Goal: Contribute content: Contribute content

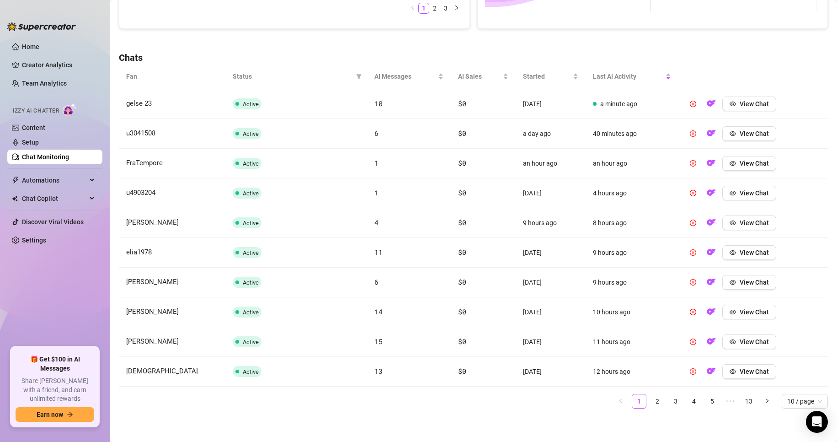
scroll to position [278, 0]
click at [655, 406] on li "2" at bounding box center [657, 399] width 15 height 15
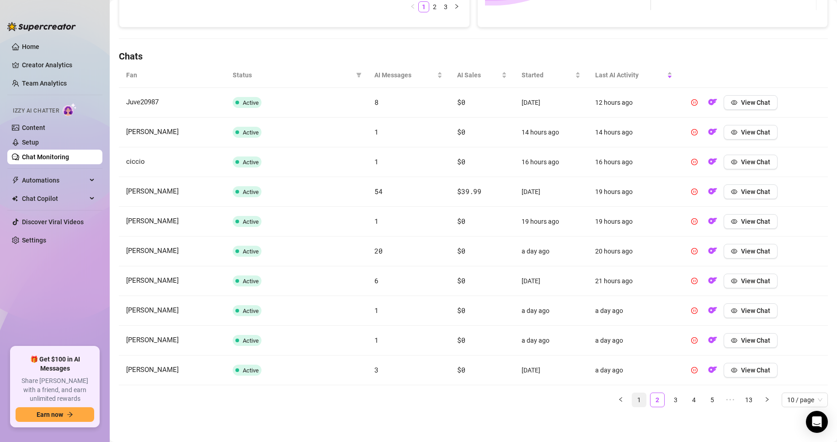
click at [632, 398] on link "1" at bounding box center [639, 400] width 14 height 14
click at [653, 403] on link "2" at bounding box center [657, 400] width 14 height 14
click at [669, 403] on link "3" at bounding box center [676, 400] width 14 height 14
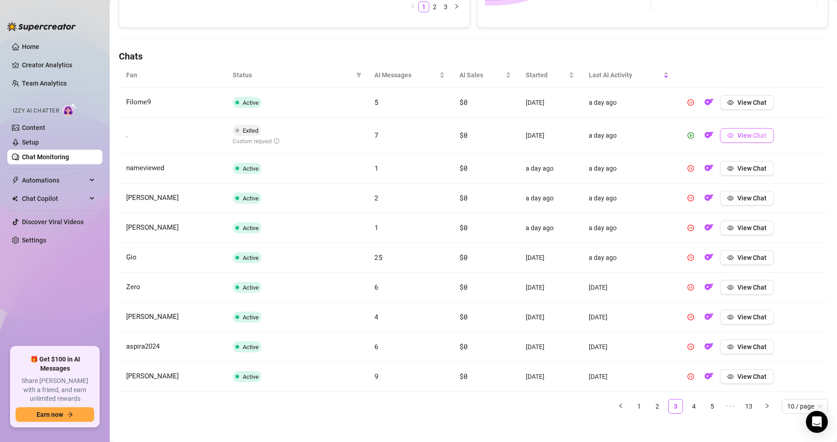
click at [737, 137] on span "View Chat" at bounding box center [751, 135] width 29 height 7
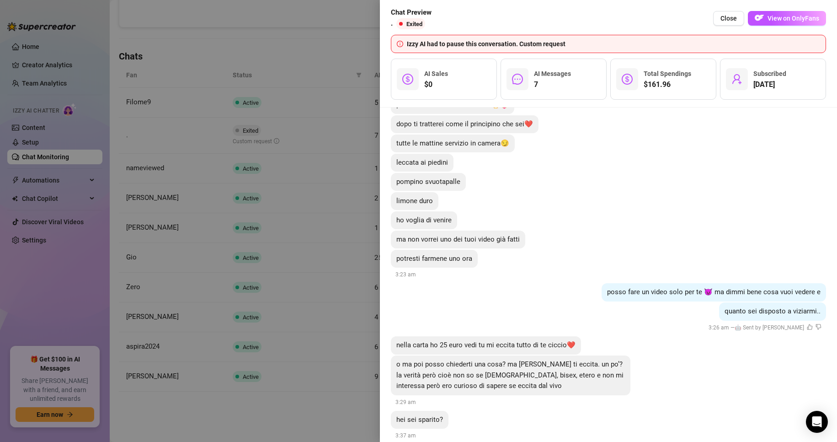
scroll to position [699, 0]
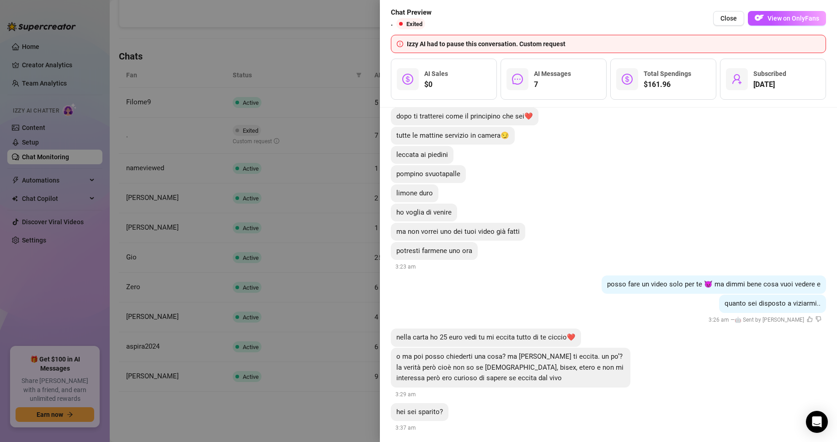
click at [275, 302] on div at bounding box center [418, 221] width 837 height 442
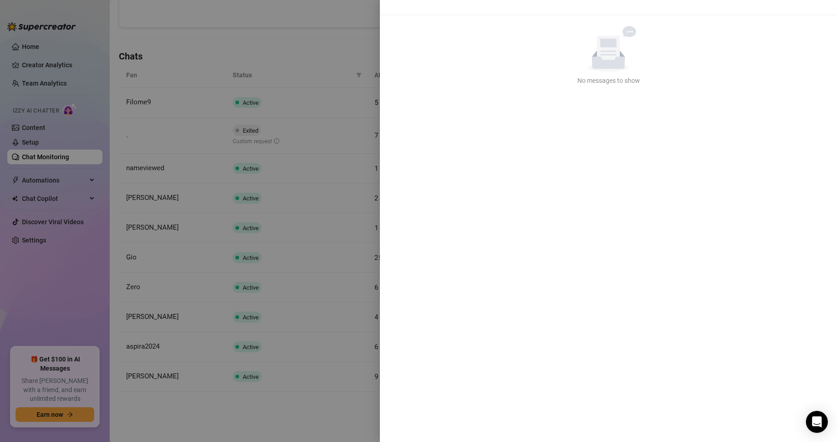
scroll to position [0, 0]
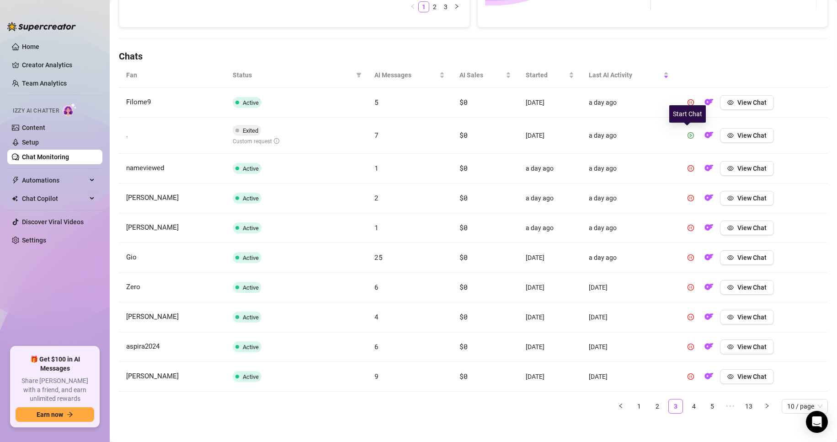
click at [689, 136] on icon "play-circle" at bounding box center [691, 135] width 6 height 6
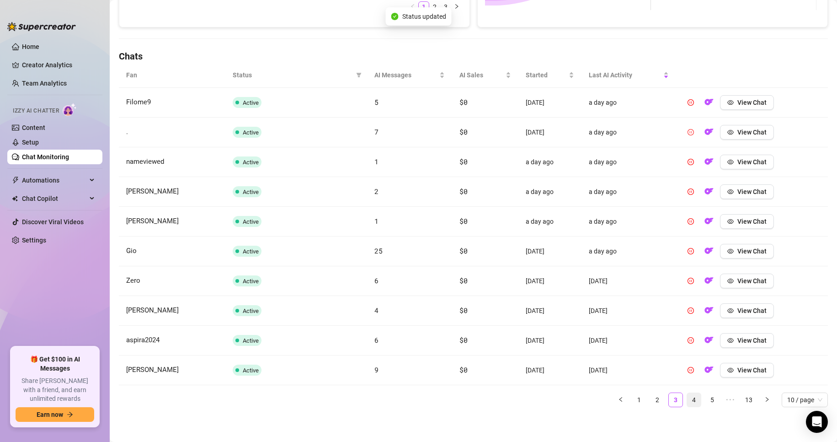
click at [680, 410] on div "Fan Status AI Messages AI Sales Started Last AI Activity Filome9 Active 5 $0 [D…" at bounding box center [473, 239] width 709 height 352
click at [688, 404] on link "4" at bounding box center [694, 400] width 14 height 14
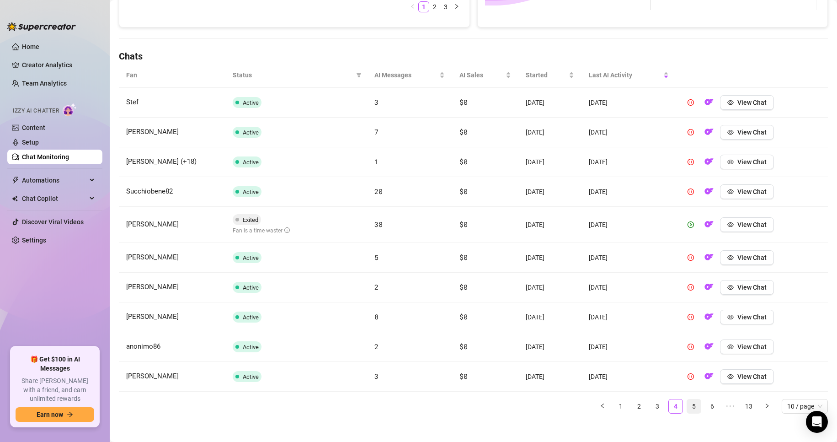
click at [687, 403] on link "5" at bounding box center [694, 406] width 14 height 14
click at [737, 224] on span "View Chat" at bounding box center [751, 224] width 29 height 7
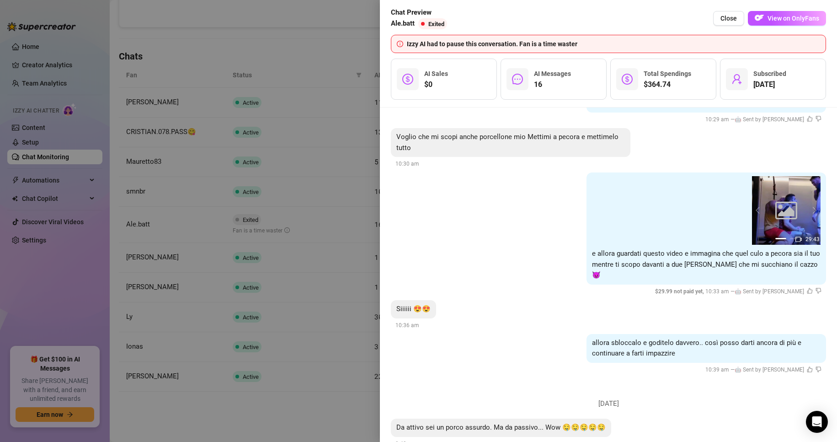
scroll to position [1373, 0]
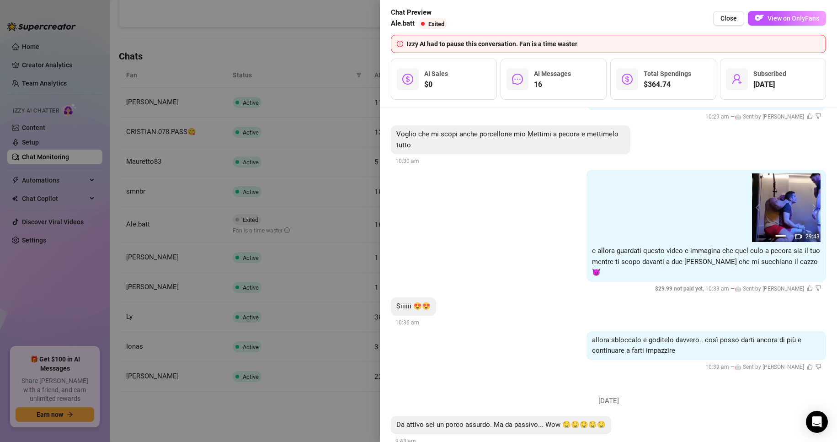
click at [353, 256] on div at bounding box center [418, 221] width 837 height 442
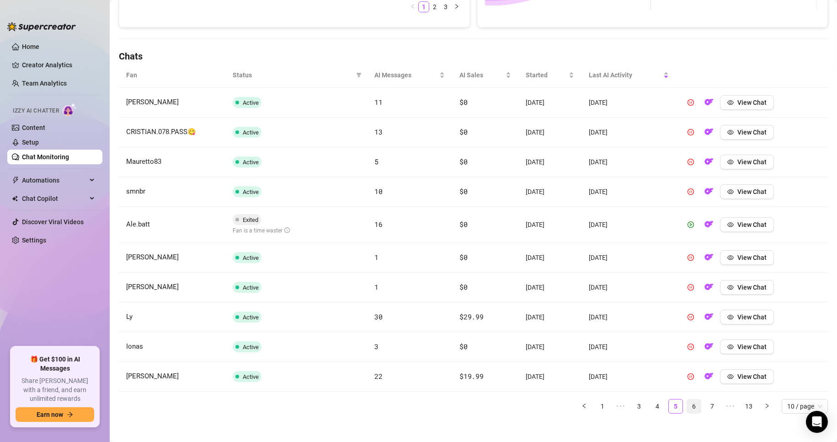
click at [687, 405] on link "6" at bounding box center [694, 406] width 14 height 14
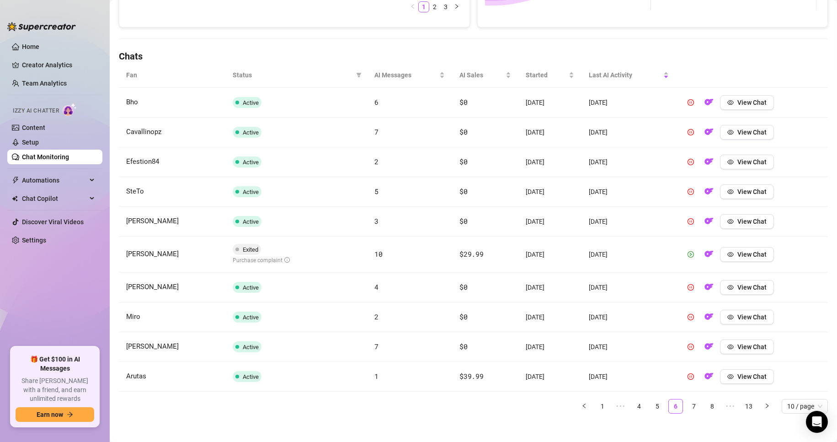
click at [689, 256] on icon "play-circle" at bounding box center [691, 254] width 6 height 6
click at [687, 406] on link "7" at bounding box center [694, 406] width 14 height 14
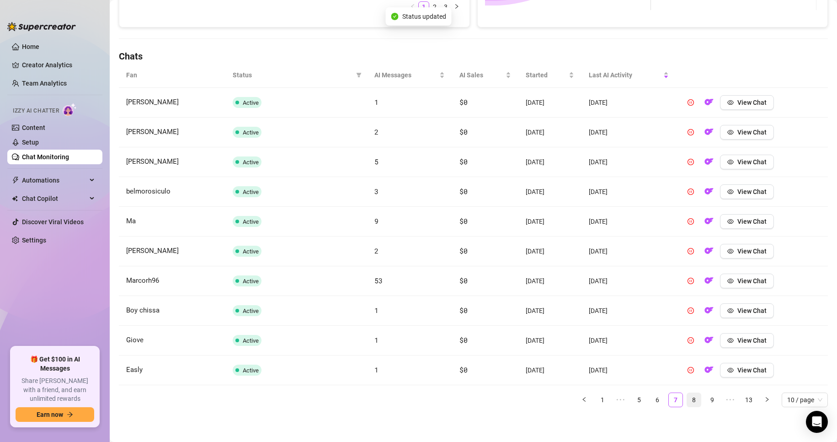
click at [688, 401] on link "8" at bounding box center [694, 400] width 14 height 14
click at [687, 400] on link "9" at bounding box center [694, 400] width 14 height 14
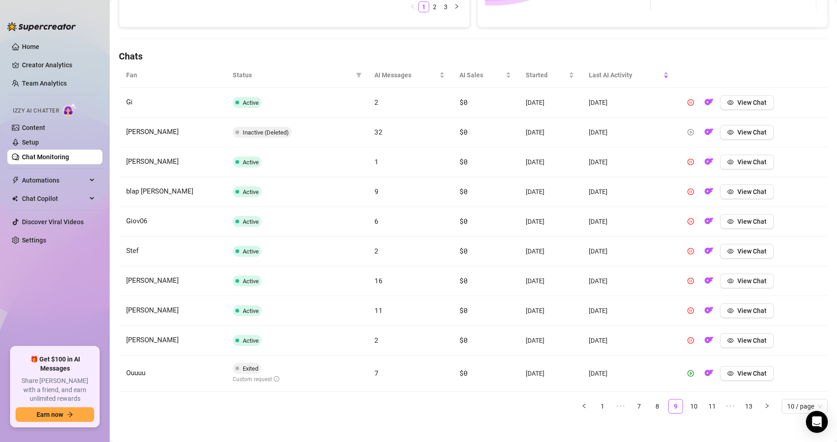
click at [689, 373] on icon "play-circle" at bounding box center [691, 373] width 6 height 6
click at [687, 409] on link "10" at bounding box center [694, 406] width 14 height 14
click icon "play-circle"
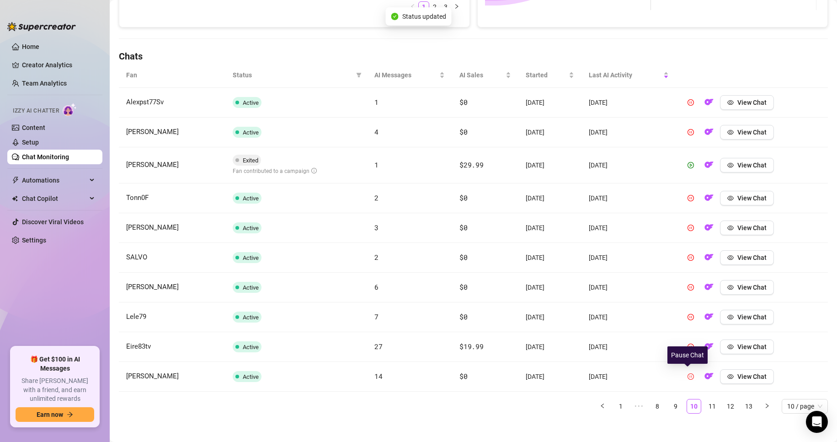
click at [690, 377] on icon "pause-circle" at bounding box center [691, 376] width 6 height 6
click at [727, 374] on icon "eye" at bounding box center [730, 376] width 6 height 6
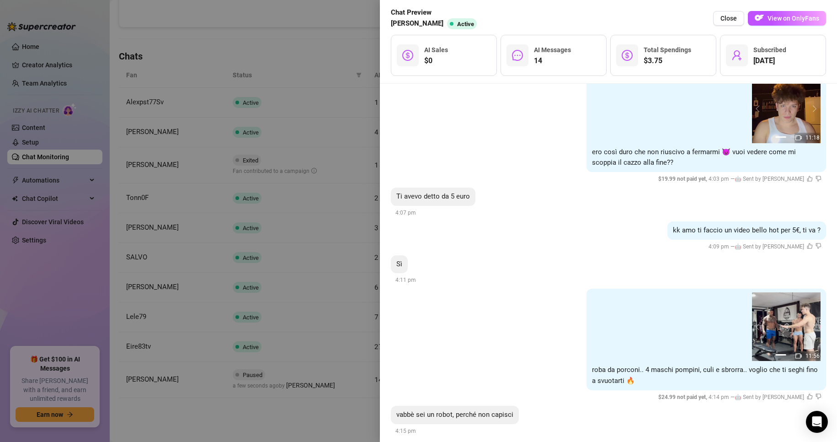
scroll to position [1350, 0]
click at [341, 288] on div at bounding box center [418, 221] width 837 height 442
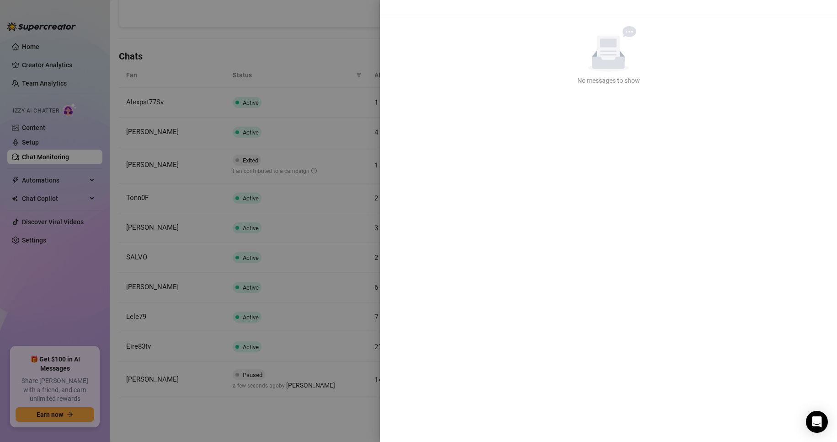
scroll to position [0, 0]
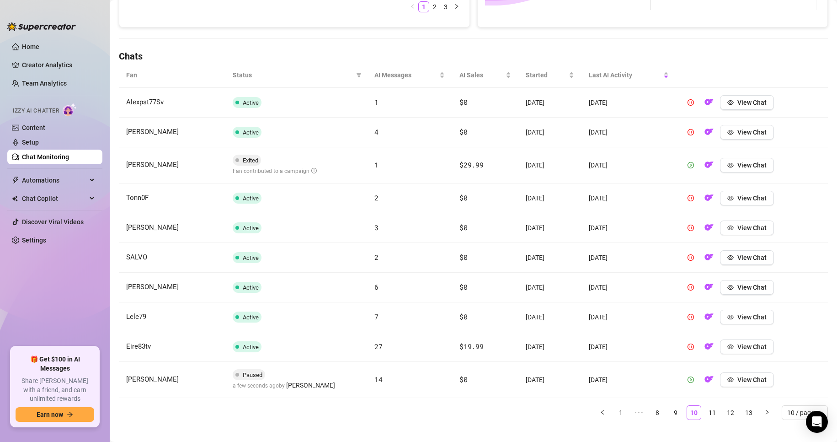
click at [683, 164] on button "button" at bounding box center [690, 165] width 15 height 15
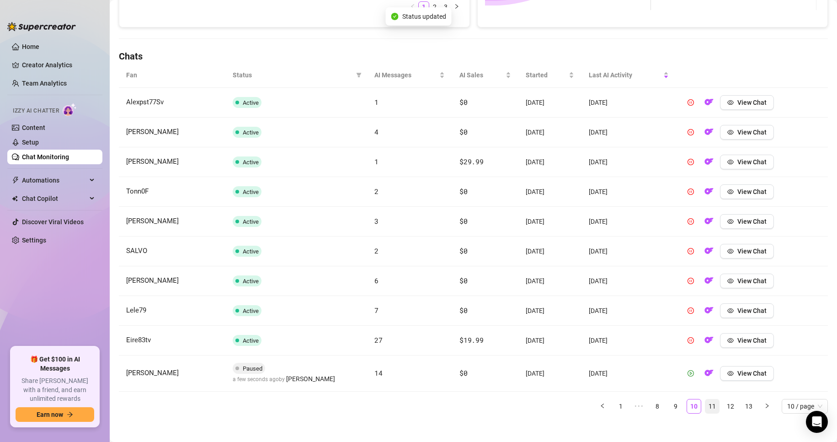
click at [705, 412] on link "11" at bounding box center [712, 406] width 14 height 14
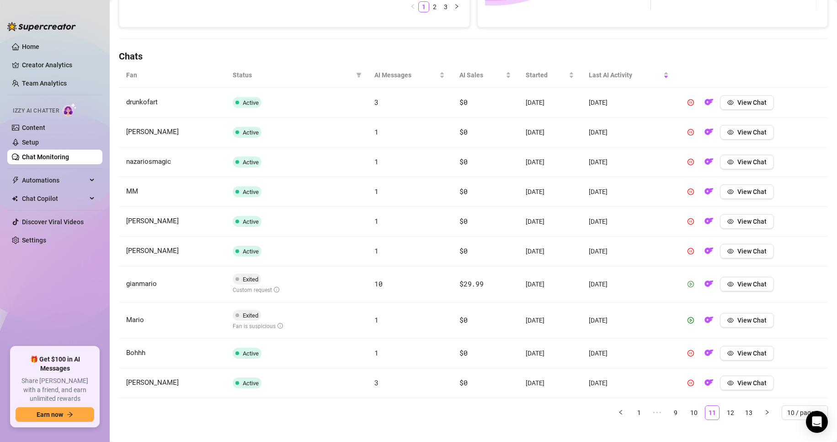
click at [688, 287] on icon "play-circle" at bounding box center [691, 284] width 6 height 6
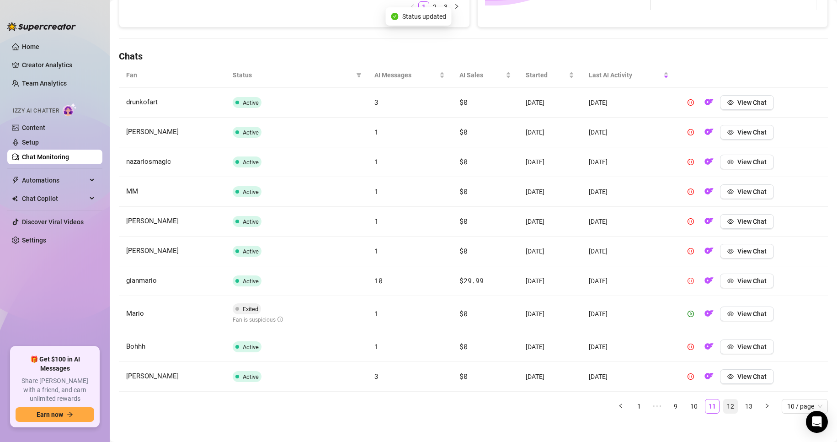
click at [724, 408] on link "12" at bounding box center [731, 406] width 14 height 14
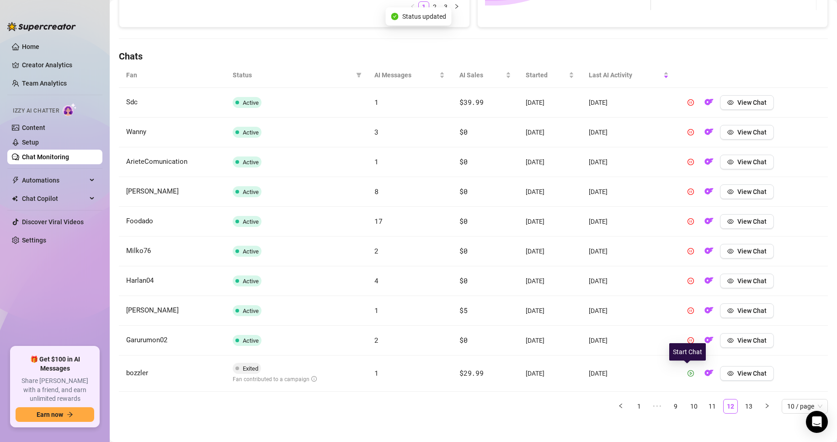
click at [686, 366] on button "button" at bounding box center [690, 373] width 15 height 15
click at [742, 403] on link "13" at bounding box center [749, 406] width 14 height 14
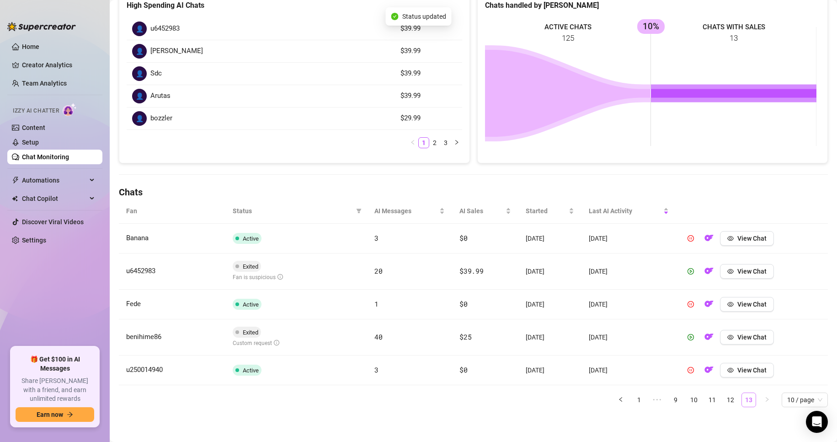
scroll to position [142, 0]
click at [687, 344] on button "button" at bounding box center [690, 337] width 15 height 15
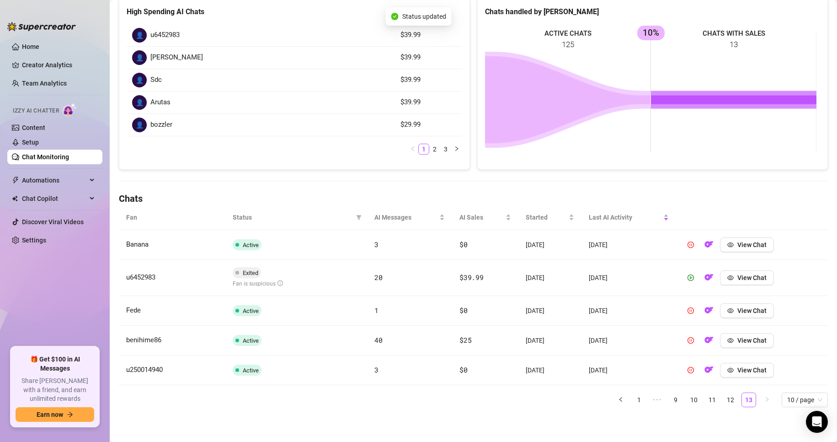
scroll to position [136, 0]
click at [35, 159] on link "Chat Monitoring" at bounding box center [45, 156] width 47 height 7
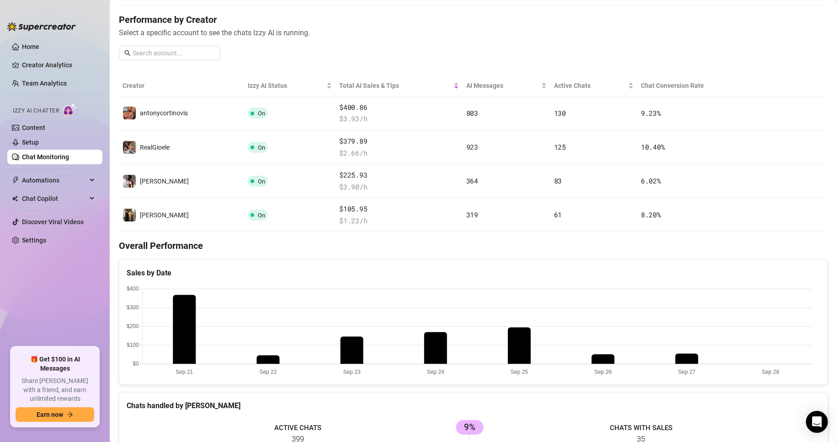
scroll to position [78, 0]
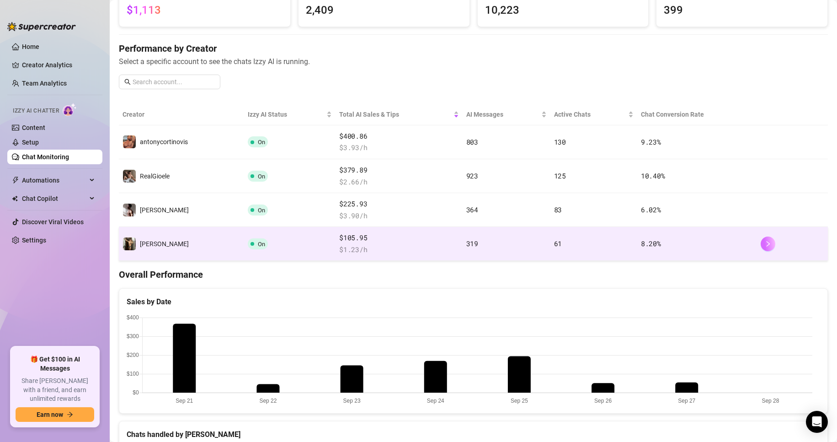
click at [761, 237] on button "button" at bounding box center [768, 243] width 15 height 15
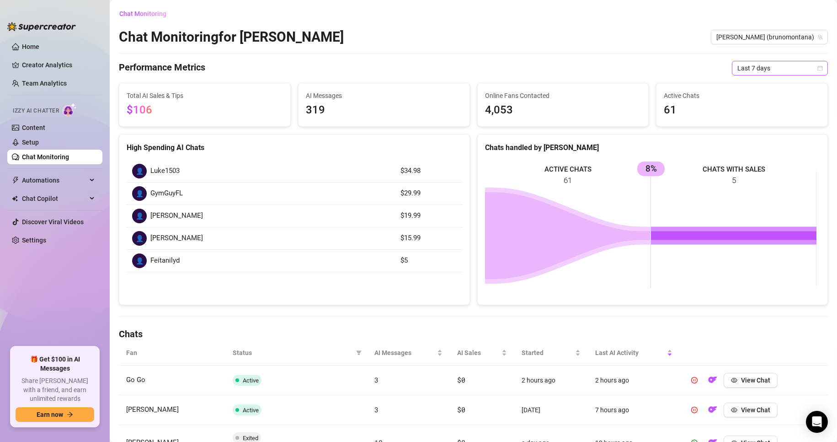
click at [752, 69] on span "Last 7 days" at bounding box center [779, 68] width 85 height 14
click at [760, 113] on div "Last 30 days" at bounding box center [771, 116] width 81 height 10
click at [757, 67] on span "Last 30 days" at bounding box center [779, 68] width 85 height 14
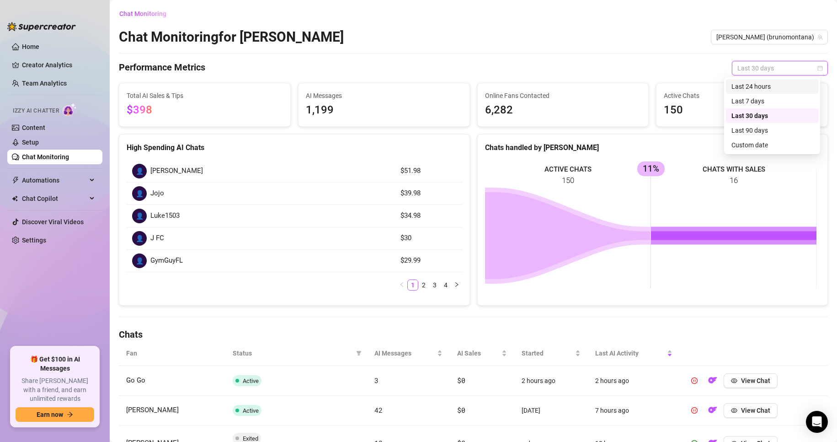
click at [751, 84] on div "Last 24 hours" at bounding box center [771, 86] width 81 height 10
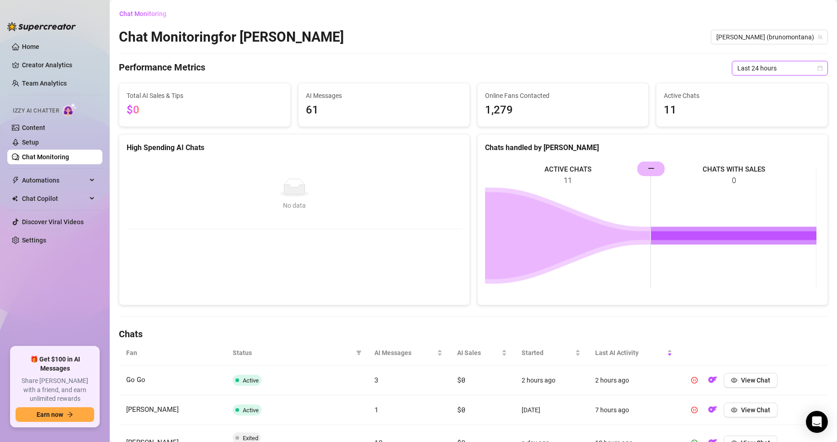
click at [753, 73] on span "Last 24 hours" at bounding box center [779, 68] width 85 height 14
click at [757, 100] on div "Last 7 days" at bounding box center [771, 101] width 81 height 10
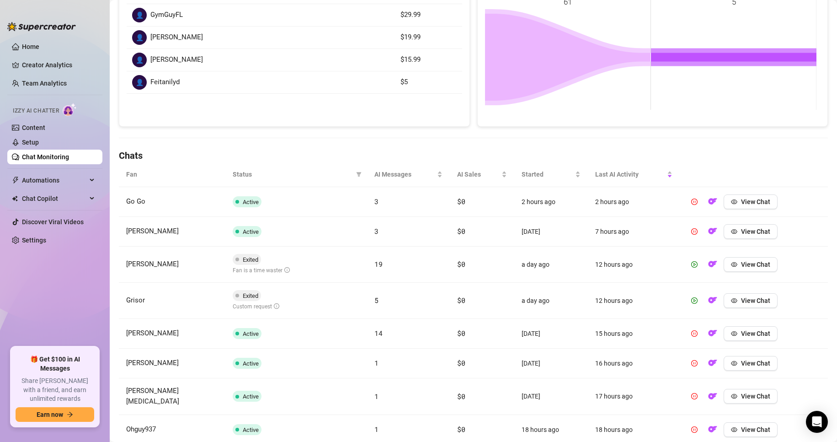
scroll to position [183, 0]
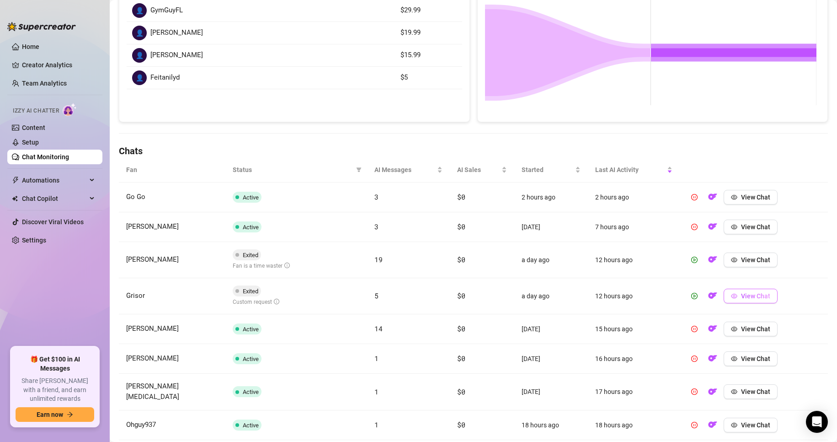
click at [735, 298] on button "View Chat" at bounding box center [751, 295] width 54 height 15
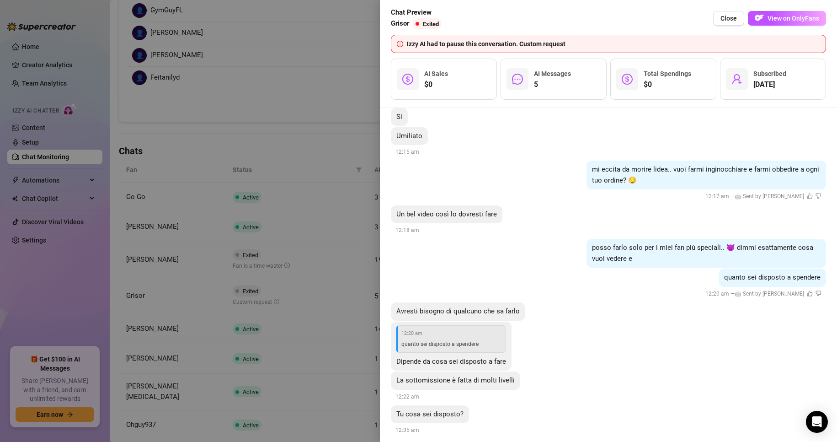
scroll to position [1001, 0]
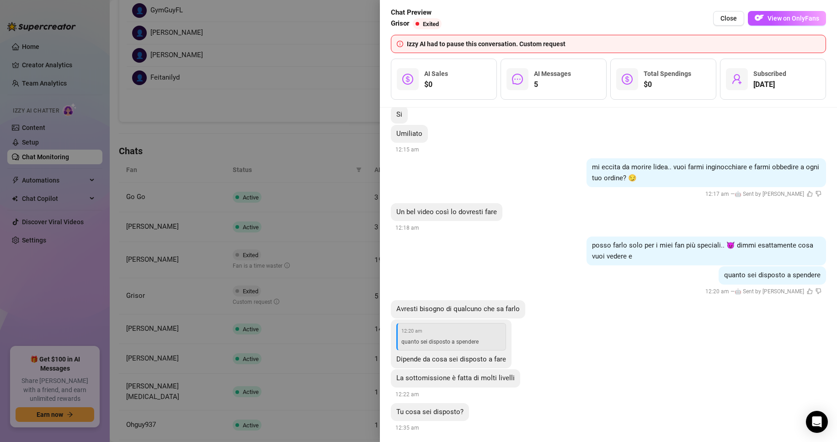
click at [329, 254] on div at bounding box center [418, 221] width 837 height 442
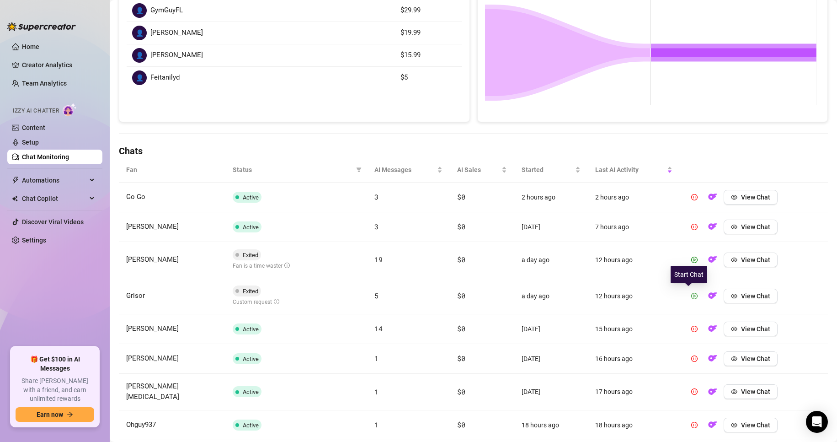
click at [691, 297] on icon "play-circle" at bounding box center [694, 296] width 6 height 6
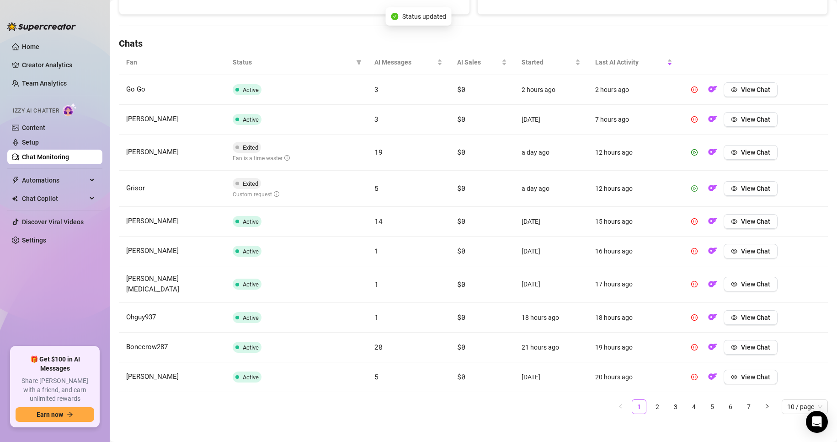
scroll to position [284, 0]
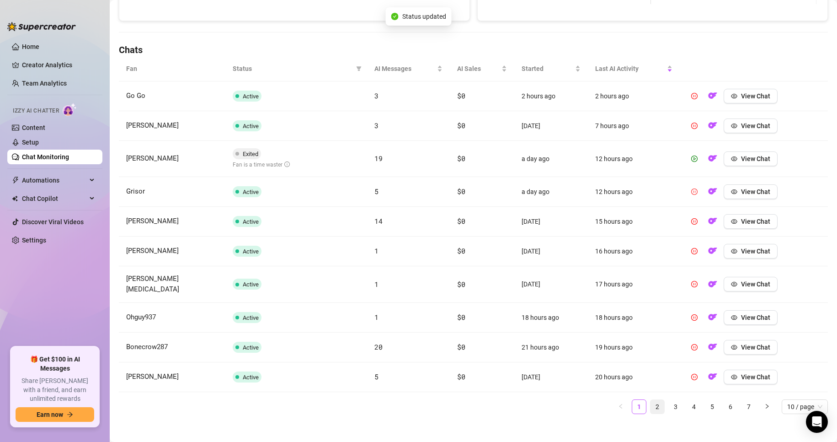
click at [652, 401] on link "2" at bounding box center [657, 407] width 14 height 14
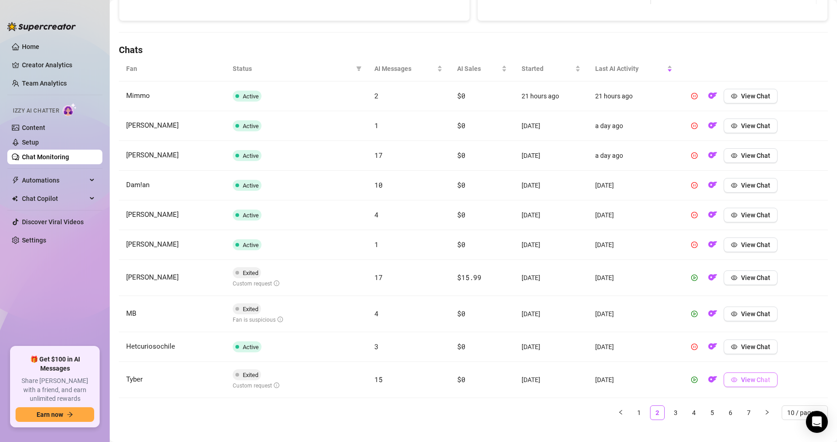
click at [747, 378] on span "View Chat" at bounding box center [755, 379] width 29 height 7
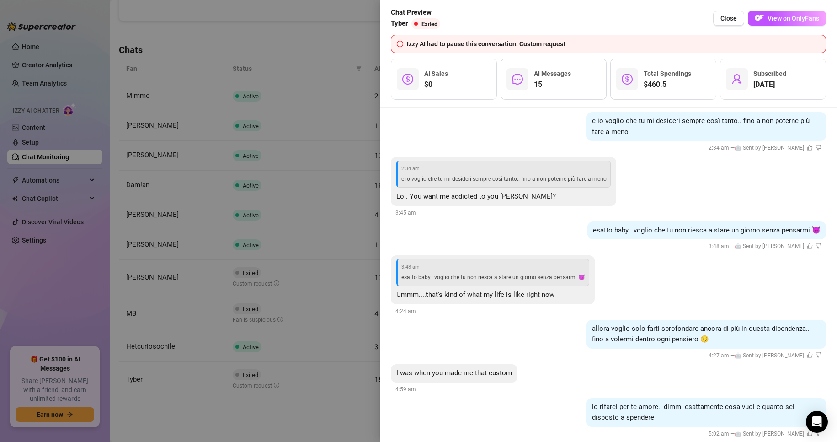
scroll to position [1499, 0]
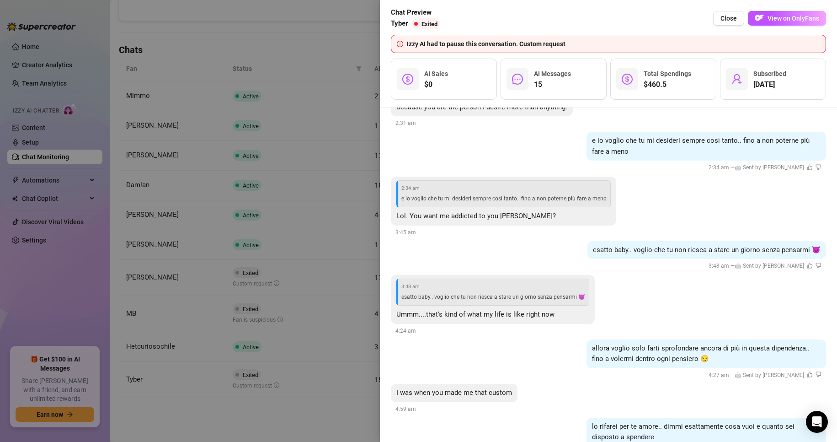
click at [324, 237] on div at bounding box center [418, 221] width 837 height 442
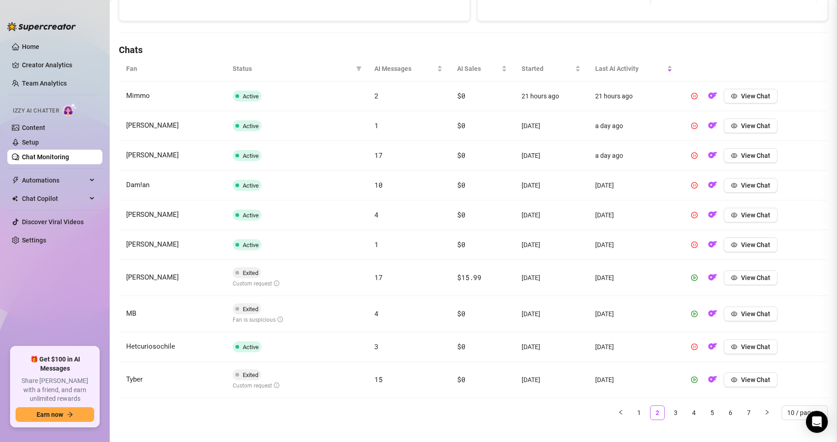
scroll to position [0, 0]
click at [691, 382] on icon "play-circle" at bounding box center [694, 379] width 6 height 6
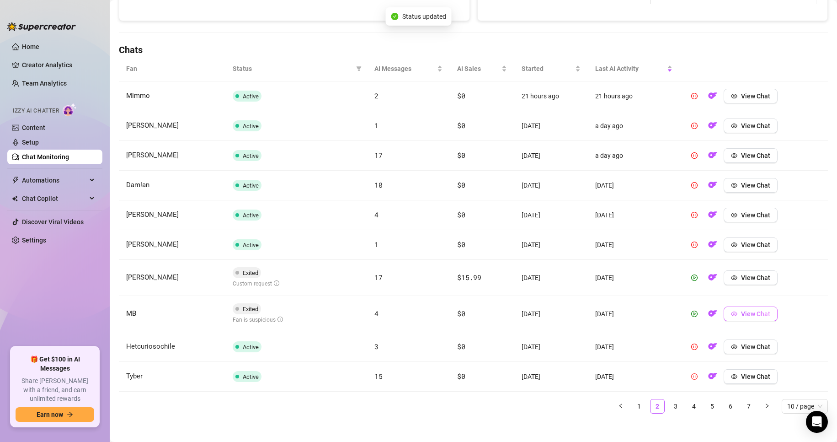
click at [753, 312] on span "View Chat" at bounding box center [755, 313] width 29 height 7
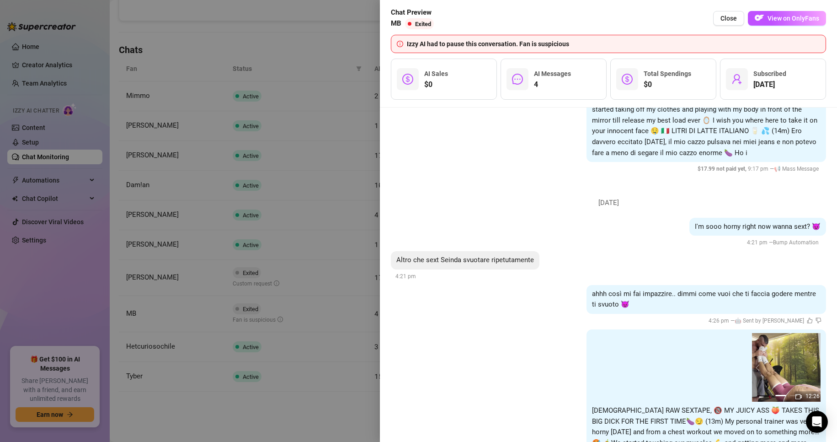
scroll to position [139, 0]
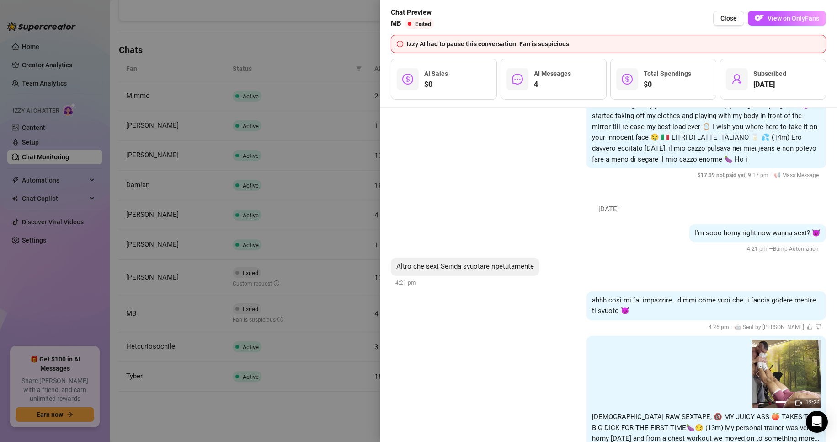
click at [336, 273] on div at bounding box center [418, 221] width 837 height 442
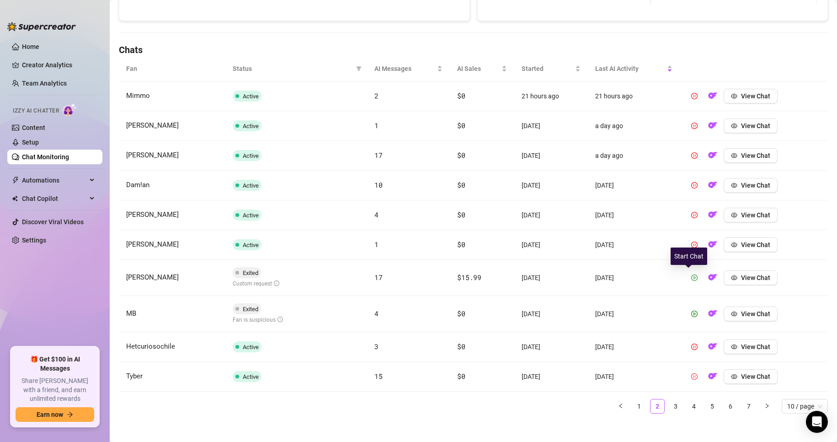
click at [689, 282] on button "button" at bounding box center [694, 277] width 15 height 15
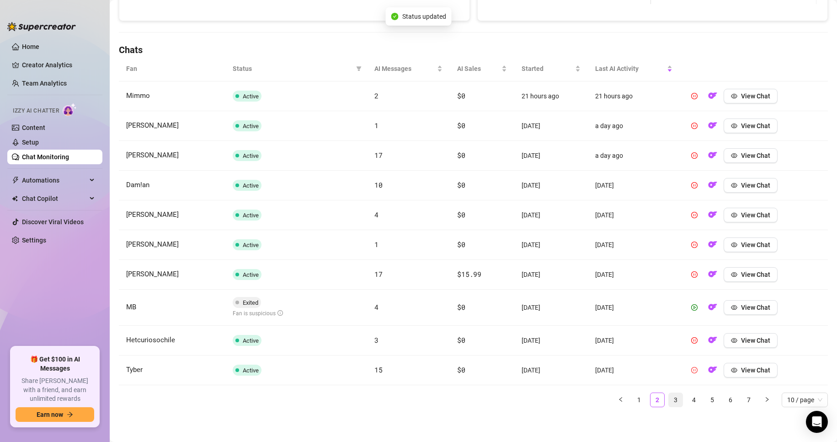
click at [669, 400] on link "3" at bounding box center [676, 400] width 14 height 14
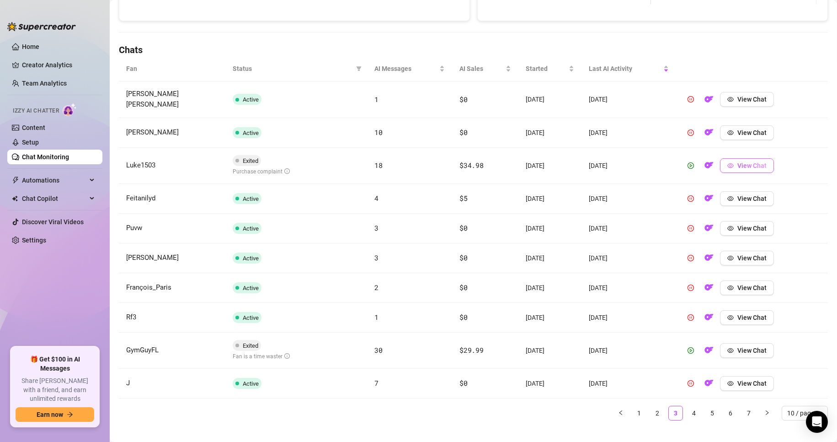
click at [737, 162] on span "View Chat" at bounding box center [751, 165] width 29 height 7
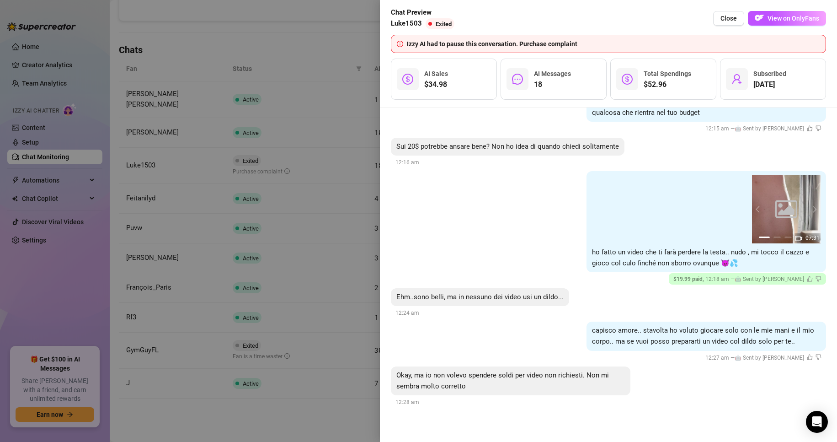
scroll to position [1856, 0]
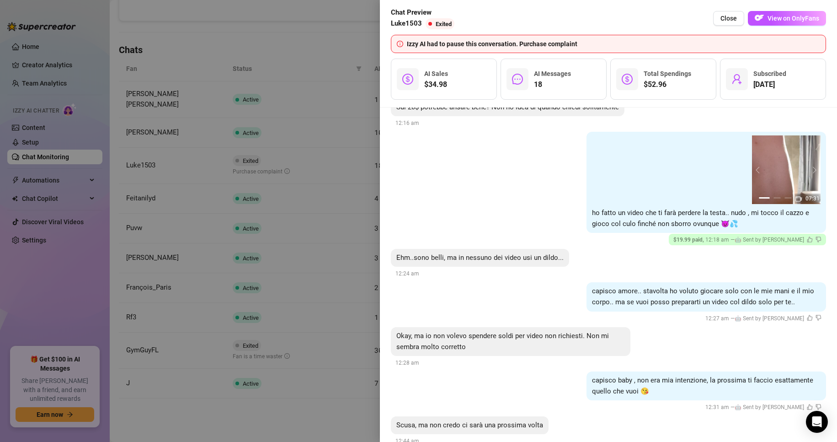
click at [319, 247] on div at bounding box center [418, 221] width 837 height 442
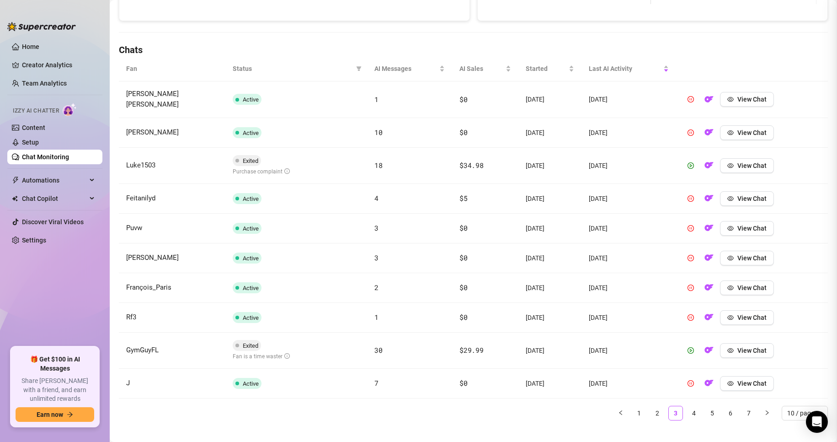
scroll to position [0, 0]
click at [687, 406] on link "4" at bounding box center [694, 413] width 14 height 14
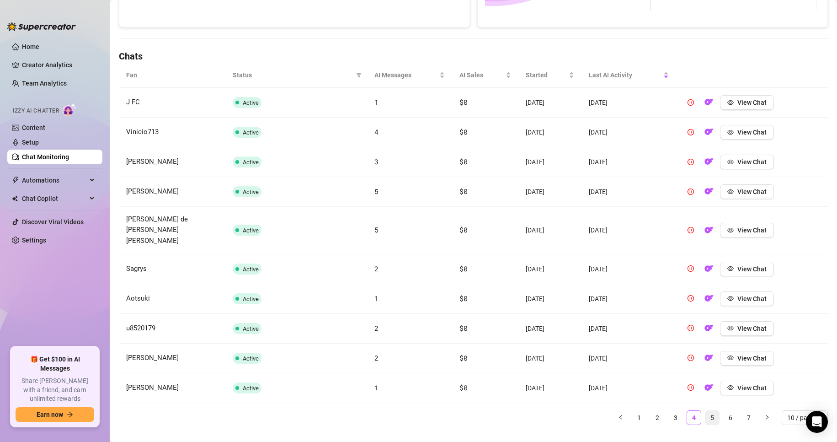
click at [705, 410] on link "5" at bounding box center [712, 417] width 14 height 14
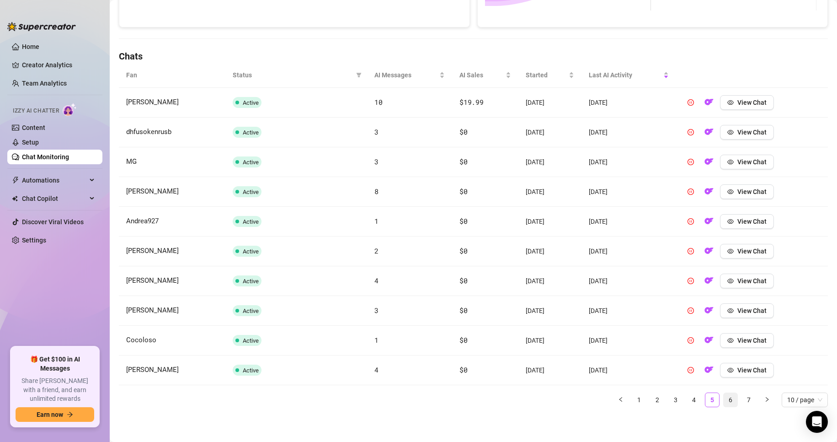
click at [724, 402] on link "6" at bounding box center [731, 400] width 14 height 14
click at [742, 401] on link "7" at bounding box center [749, 400] width 14 height 14
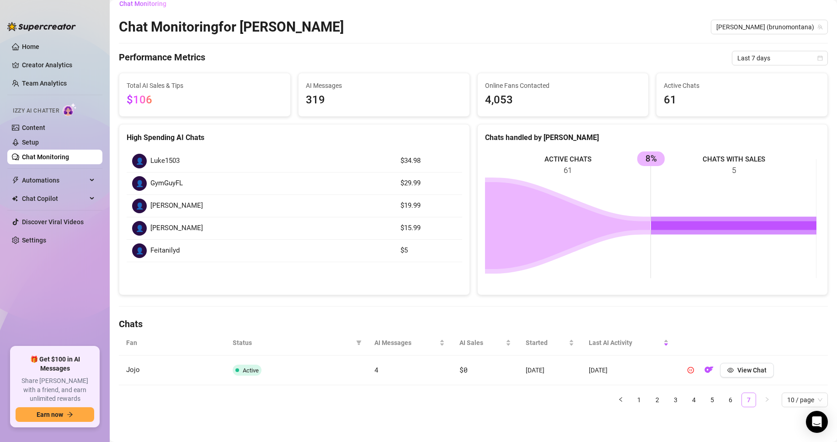
scroll to position [10, 0]
click at [43, 131] on link "Content" at bounding box center [33, 127] width 23 height 7
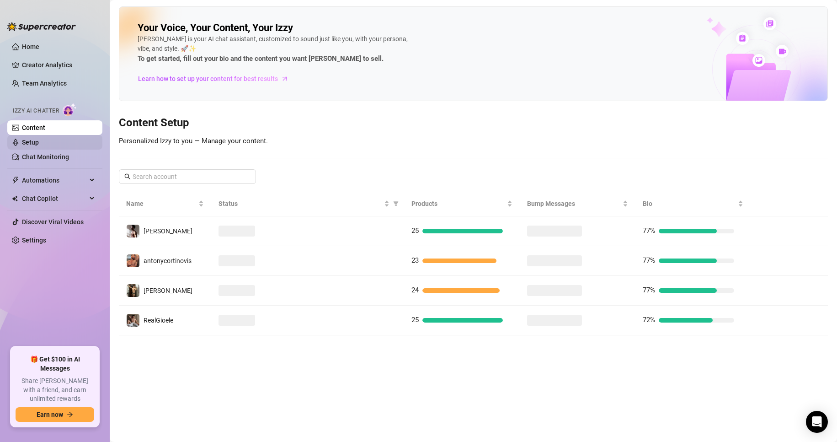
click at [39, 143] on link "Setup" at bounding box center [30, 142] width 17 height 7
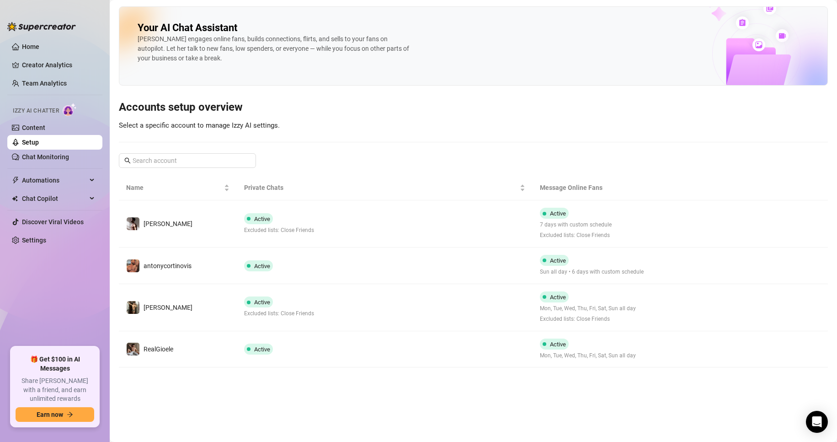
click at [49, 119] on div "Izzy AI Chatter" at bounding box center [53, 109] width 97 height 21
click at [45, 128] on link "Content" at bounding box center [33, 127] width 23 height 7
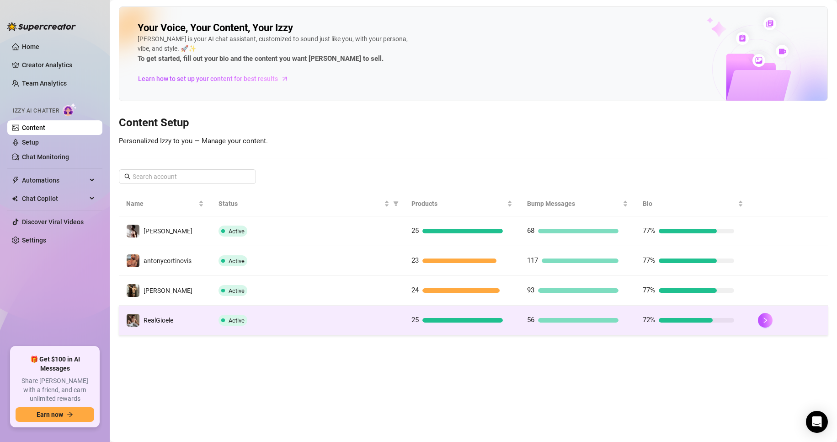
click at [666, 324] on div "72%" at bounding box center [688, 319] width 91 height 11
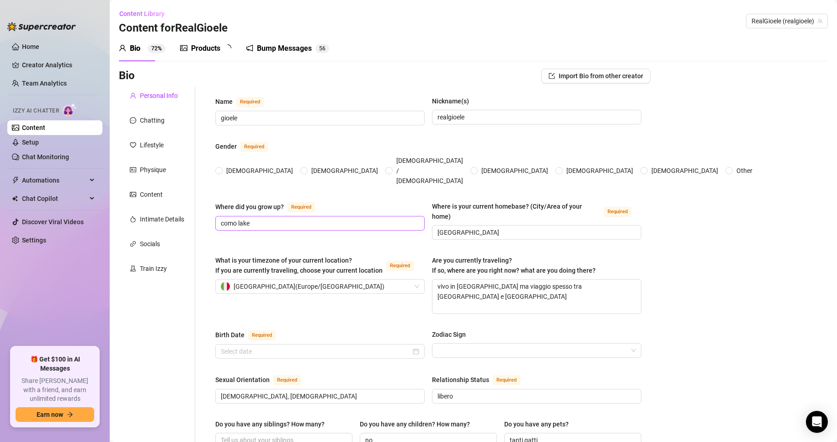
radio input "true"
type input "[DATE]"
click at [276, 57] on div "Bump Messages 5 6" at bounding box center [293, 49] width 83 height 26
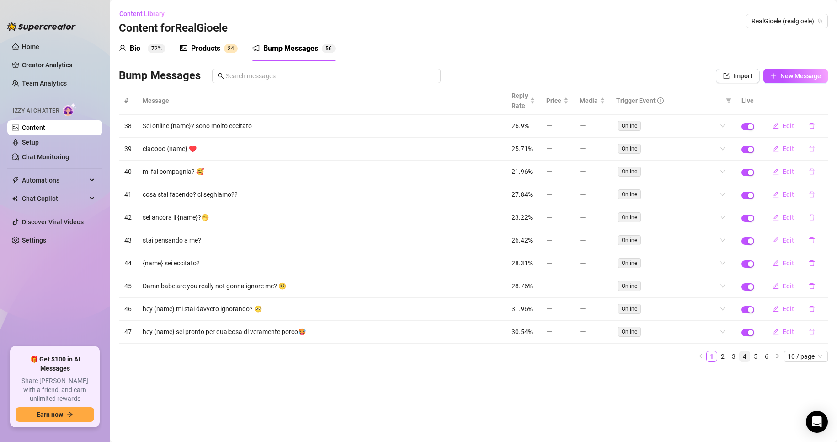
click at [745, 352] on link "4" at bounding box center [745, 356] width 10 height 10
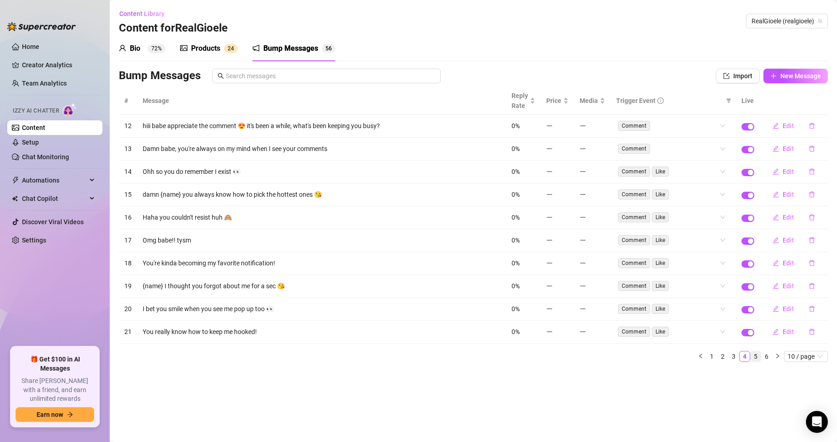
click at [759, 356] on link "5" at bounding box center [756, 356] width 10 height 10
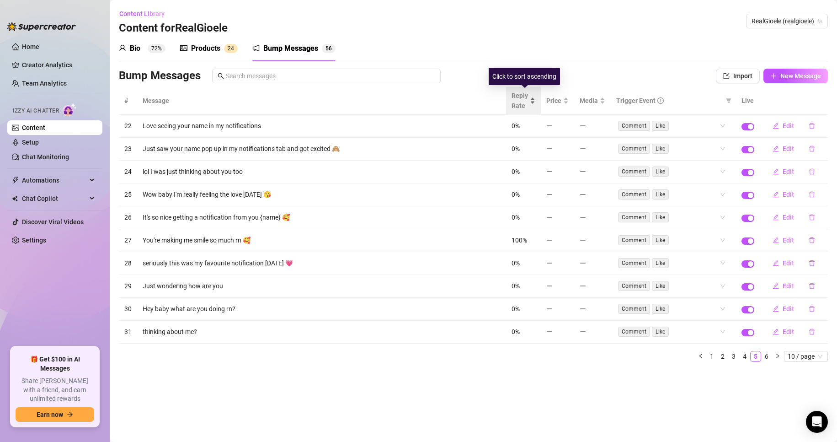
click at [528, 100] on span "Reply Rate" at bounding box center [520, 101] width 16 height 20
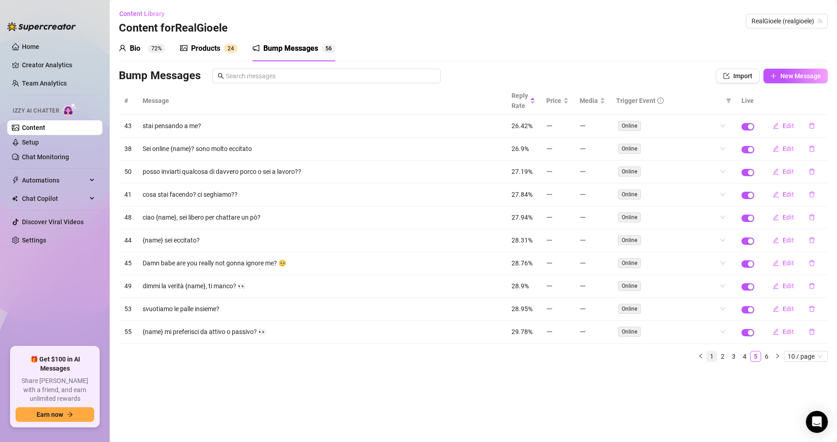
click at [712, 355] on link "1" at bounding box center [712, 356] width 10 height 10
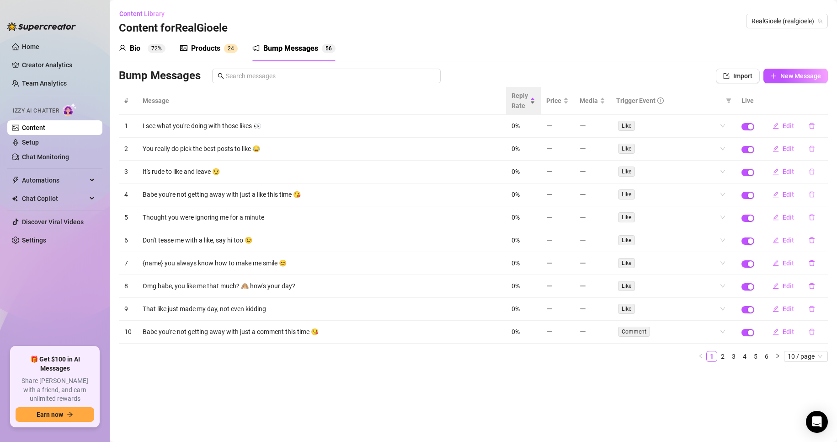
click at [525, 106] on span "Reply Rate" at bounding box center [520, 101] width 16 height 20
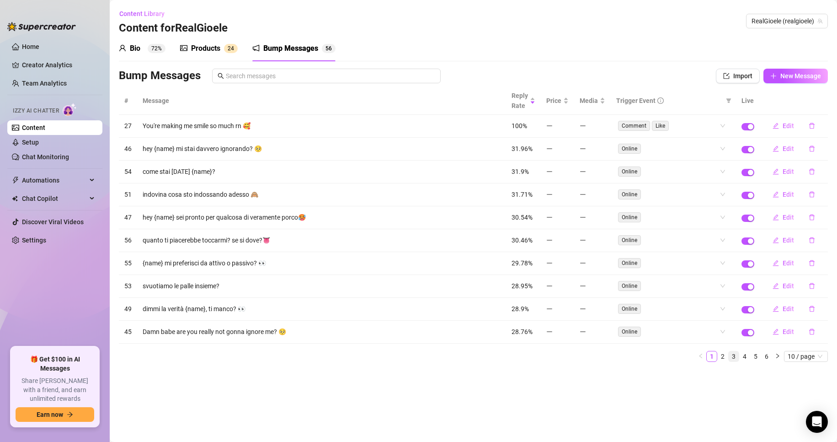
click at [737, 357] on link "3" at bounding box center [734, 356] width 10 height 10
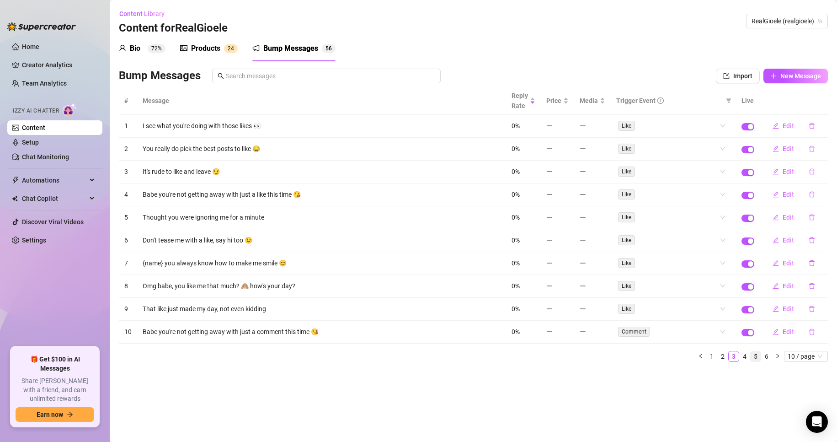
click at [753, 357] on link "5" at bounding box center [756, 356] width 10 height 10
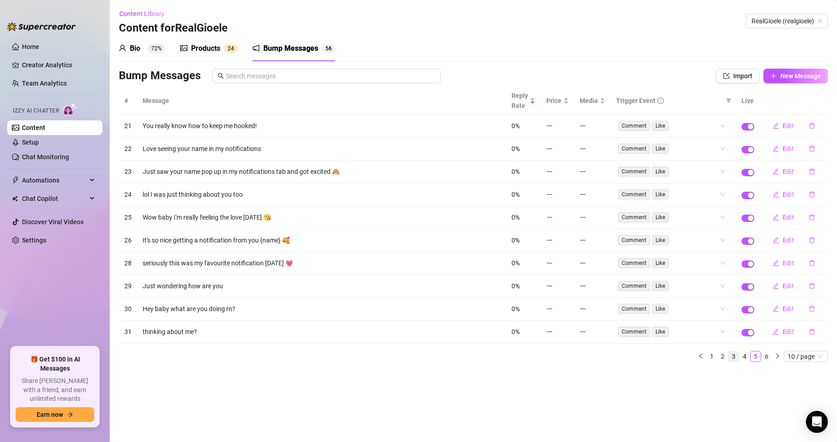
click at [729, 356] on link "3" at bounding box center [734, 356] width 10 height 10
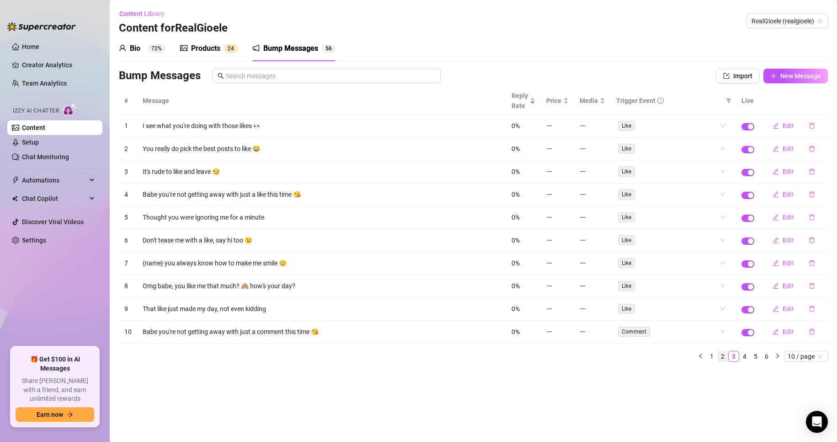
click at [723, 355] on link "2" at bounding box center [723, 356] width 10 height 10
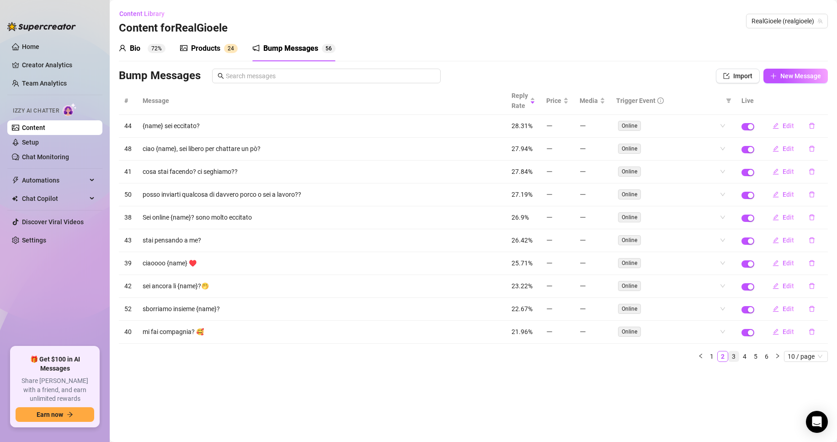
click at [731, 358] on link "3" at bounding box center [734, 356] width 10 height 10
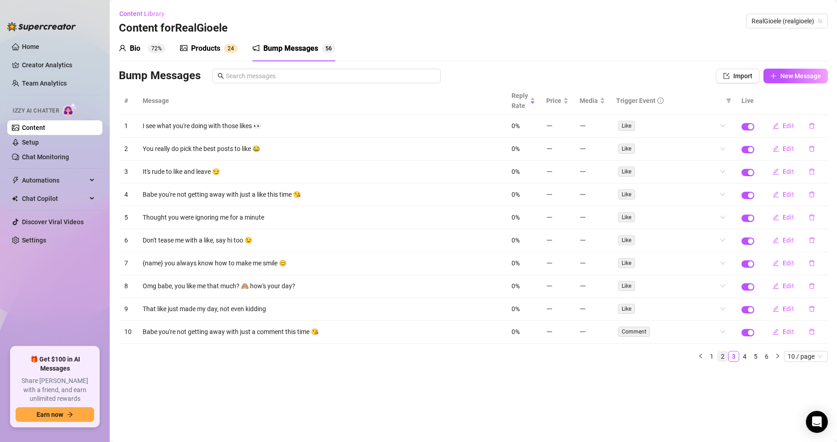
click at [723, 355] on link "2" at bounding box center [723, 356] width 10 height 10
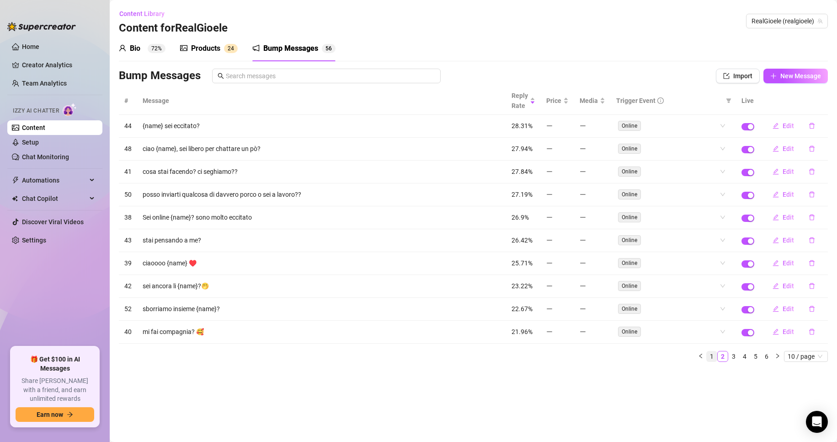
click at [715, 354] on link "1" at bounding box center [712, 356] width 10 height 10
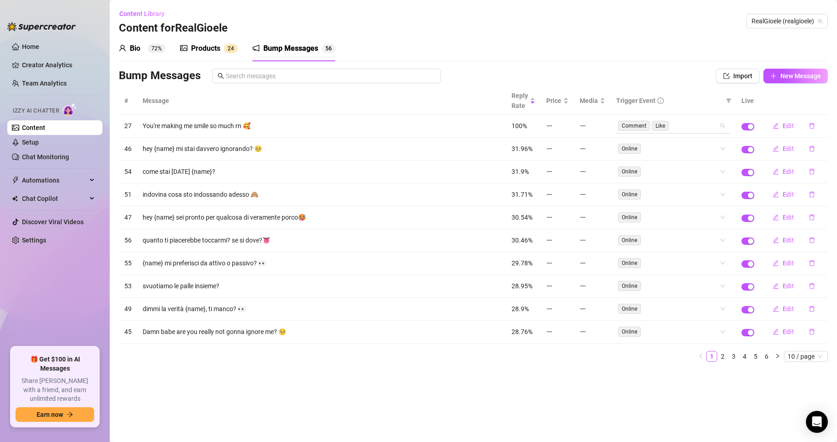
click at [719, 128] on div "Comment Like" at bounding box center [668, 125] width 101 height 13
click at [725, 148] on div "Online" at bounding box center [673, 148] width 114 height 15
click at [495, 223] on td "hey {name} sei pronto per qualcosa di veramente porco🥵" at bounding box center [321, 217] width 369 height 23
drag, startPoint x: 602, startPoint y: 323, endPoint x: 629, endPoint y: 329, distance: 27.7
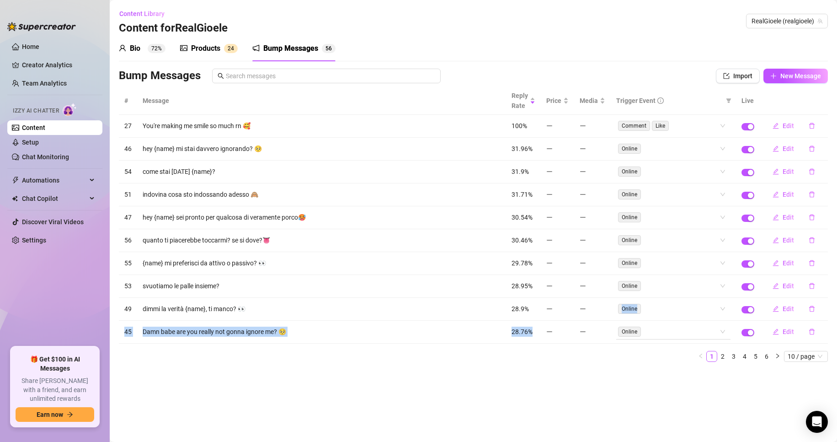
click at [606, 324] on tbody "27 You're making me smile so much rn 🥰 100% Comment Like Edit 46 hey {name} mi …" at bounding box center [473, 229] width 709 height 229
click at [699, 369] on main "Content Library Content for RealGioele RealGioele (realgioele) Bio 72% Products…" at bounding box center [473, 221] width 727 height 442
click at [751, 357] on link "5" at bounding box center [756, 356] width 10 height 10
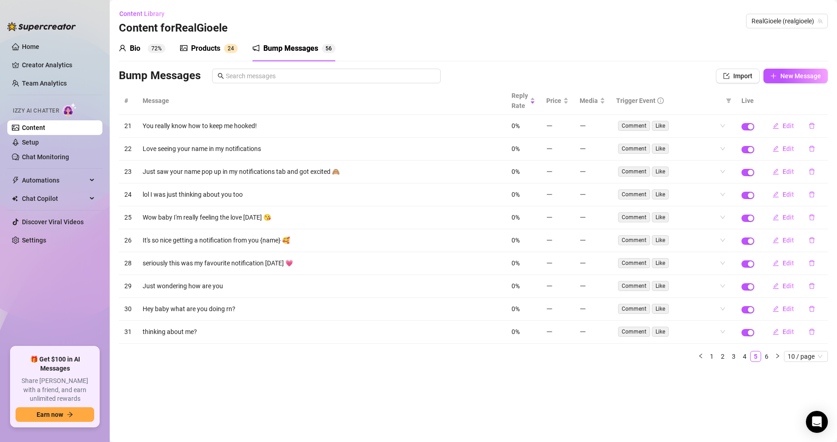
click at [769, 356] on link "6" at bounding box center [767, 356] width 10 height 10
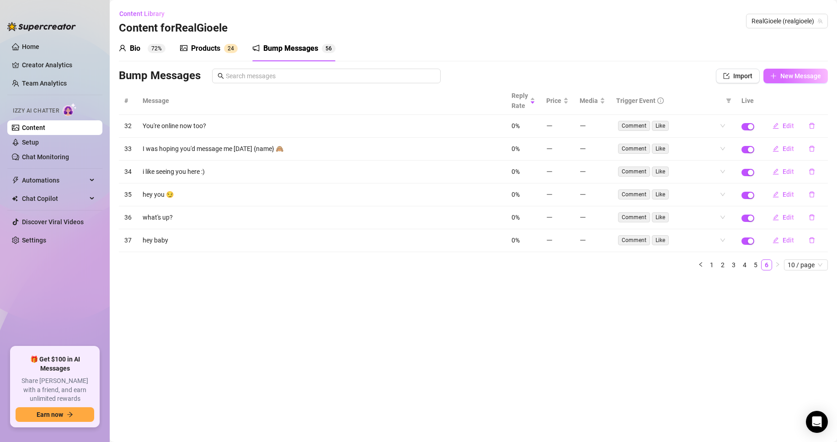
click at [785, 77] on span "New Message" at bounding box center [800, 75] width 41 height 7
type textarea "Type your message here..."
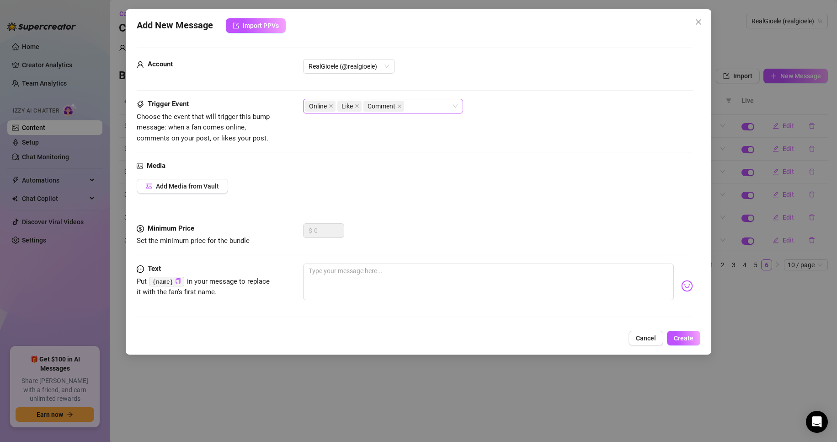
click at [417, 108] on div "Online Like Comment" at bounding box center [378, 106] width 147 height 13
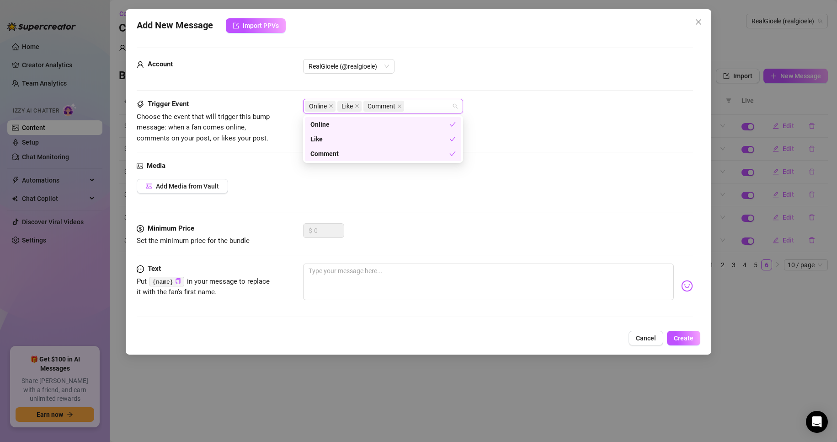
click at [530, 126] on div "Trigger Event Choose the event that will trigger this bump message: when a fan …" at bounding box center [415, 121] width 557 height 45
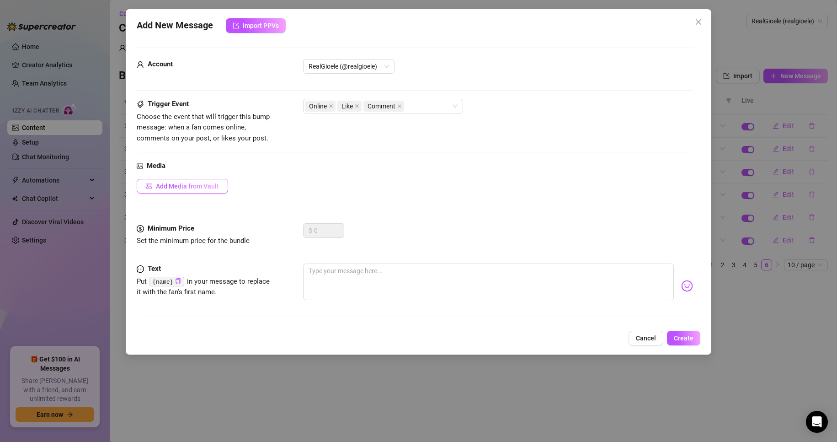
click at [219, 183] on button "Add Media from Vault" at bounding box center [182, 186] width 91 height 15
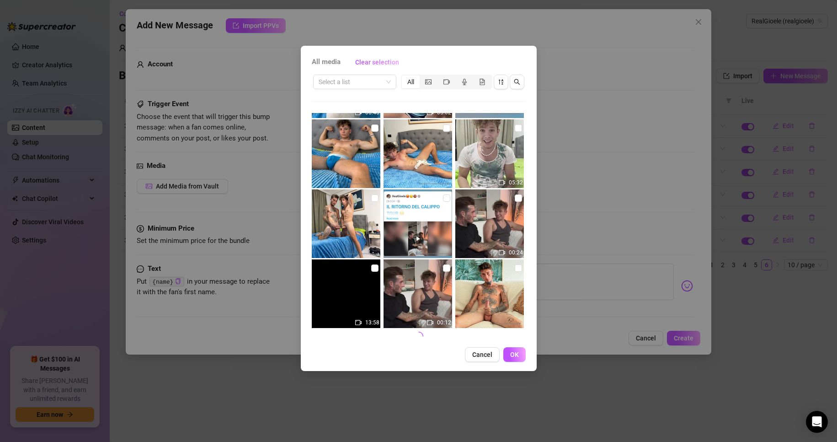
scroll to position [345, 0]
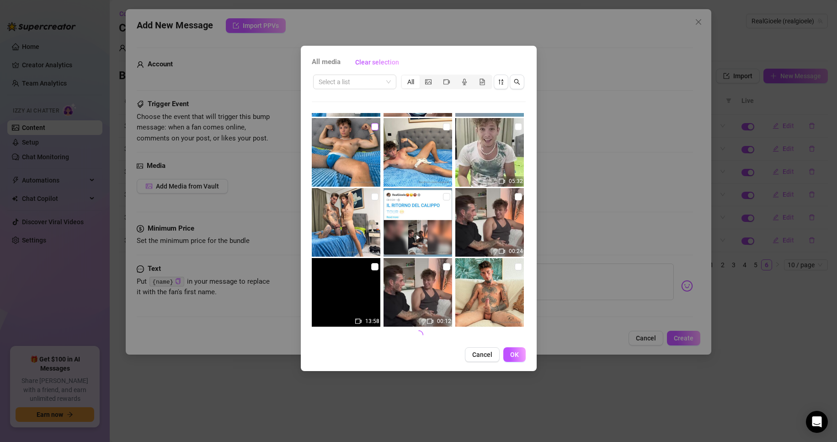
click at [374, 127] on input "checkbox" at bounding box center [374, 126] width 7 height 7
checkbox input "true"
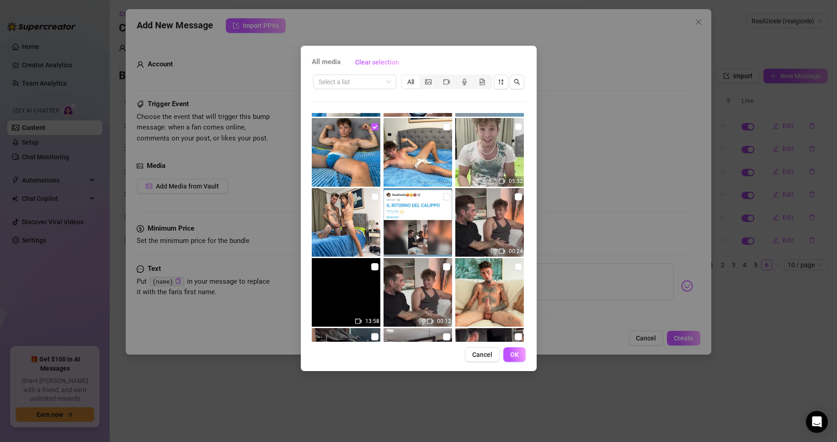
click at [508, 349] on button "OK" at bounding box center [514, 354] width 22 height 15
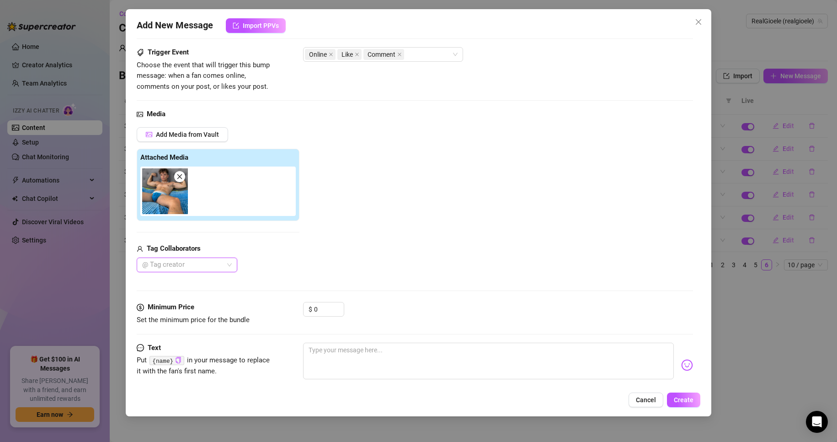
scroll to position [69, 0]
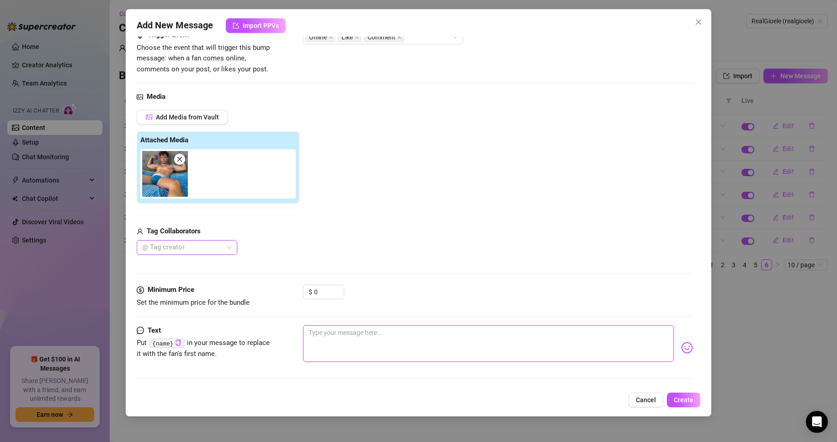
click at [352, 330] on textarea at bounding box center [488, 343] width 371 height 37
type textarea "h"
type textarea "he"
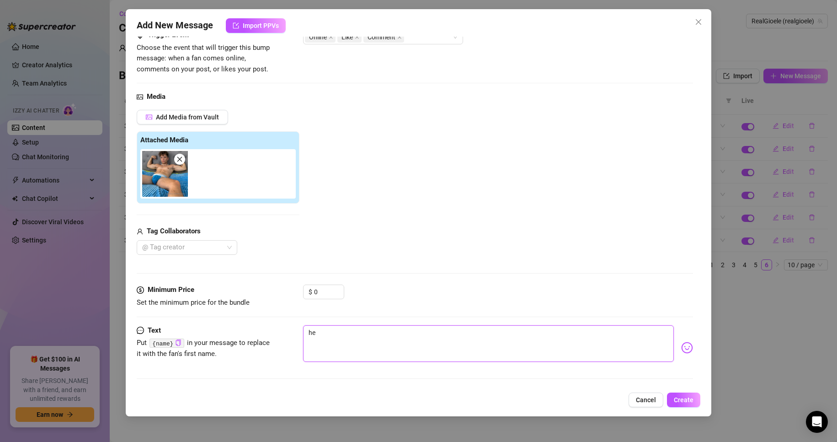
type textarea "hey"
click at [179, 342] on icon "copy" at bounding box center [178, 342] width 6 height 6
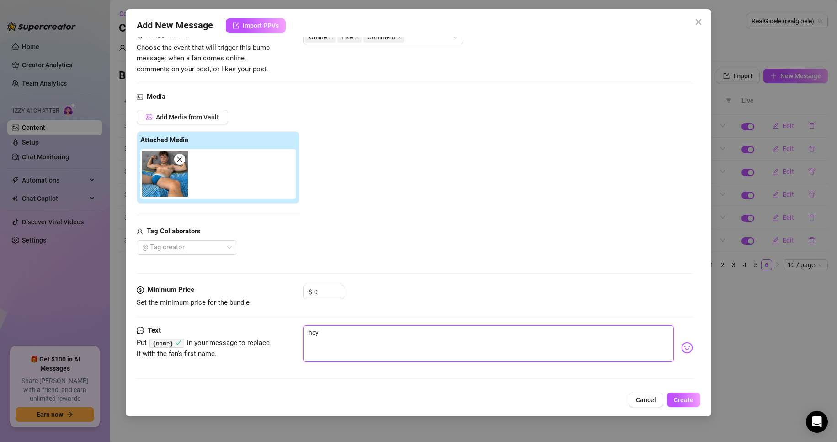
click at [332, 336] on textarea "hey" at bounding box center [488, 343] width 371 height 37
paste textarea "{name}"
type textarea "hey {name}"
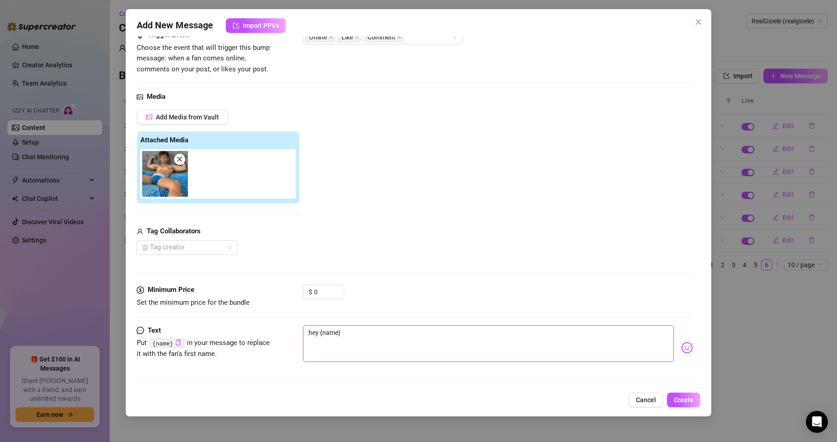
type textarea "hey {name}"
type textarea "hey {name} c"
type textarea "hey {name}"
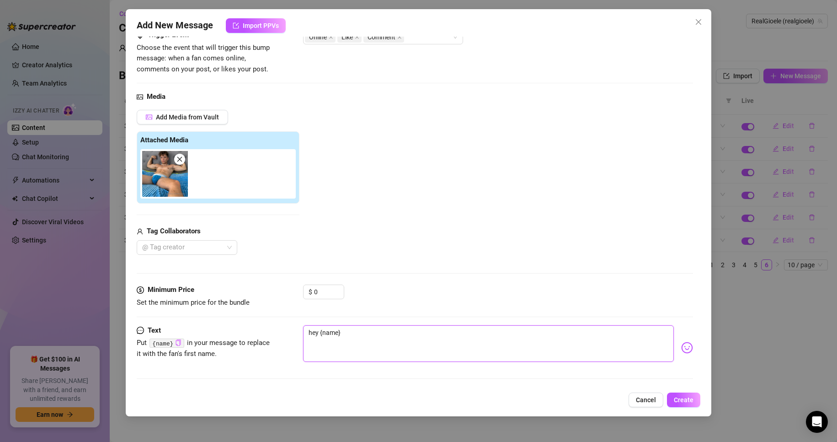
type textarea "hey {name} v"
type textarea "hey {name} vu"
type textarea "hey {name} vuo"
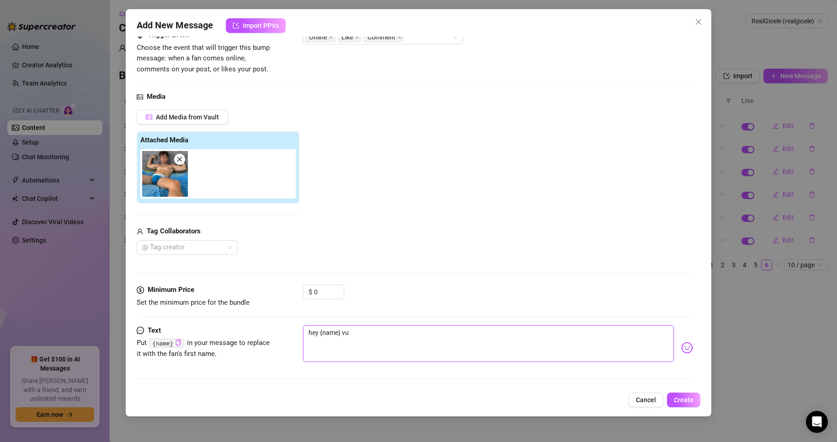
type textarea "hey {name} vuo"
type textarea "hey {name} vuoi"
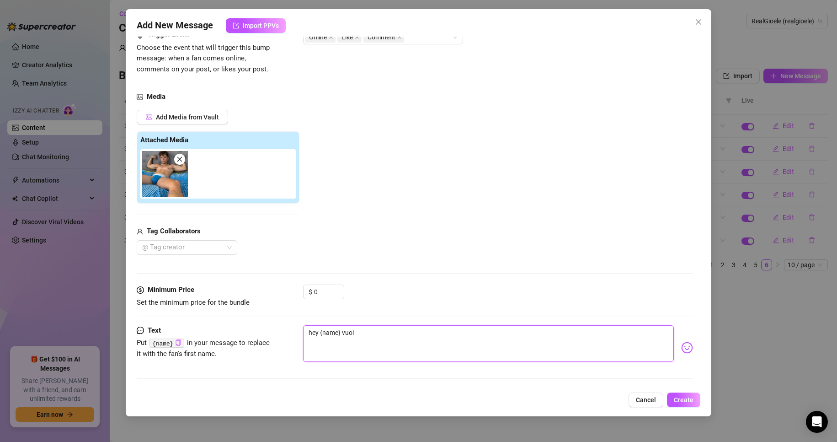
type textarea "hey {name} vuoi d"
type textarea "hey {name} vuoi di"
type textarea "hey {name} vuoi div"
type textarea "hey {name} vuoi dive"
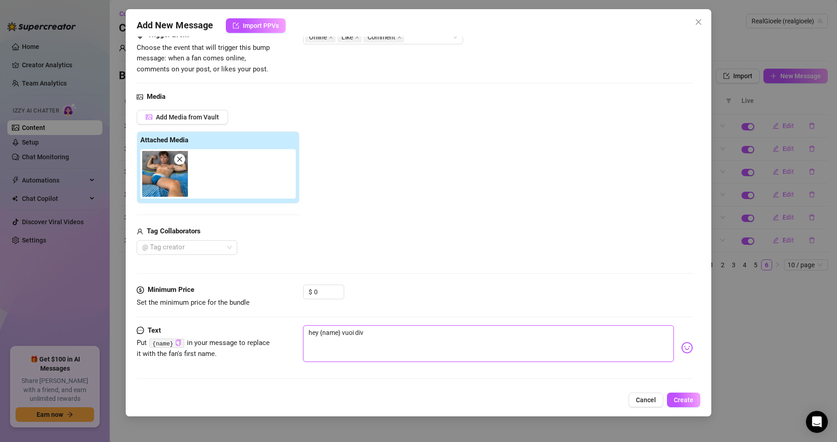
type textarea "hey {name} vuoi dive"
type textarea "hey {name} vuoi diver"
type textarea "hey {name} vuoi divert"
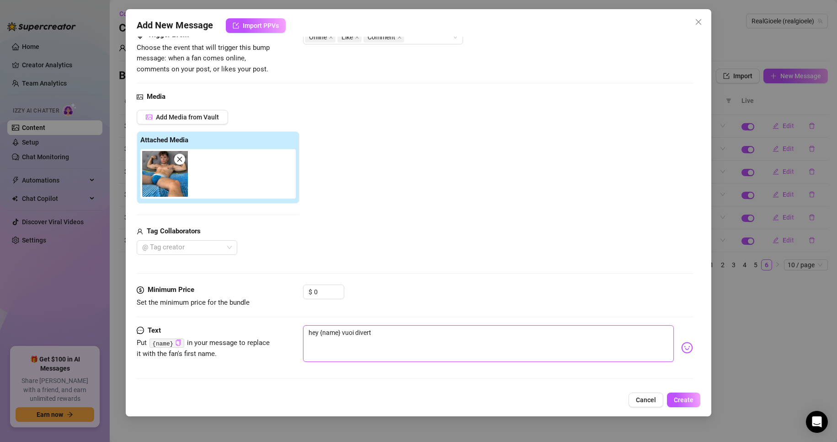
type textarea "hey {name} vuoi diverti"
type textarea "hey {name} vuoi divertit"
type textarea "hey {name} vuoi diverti"
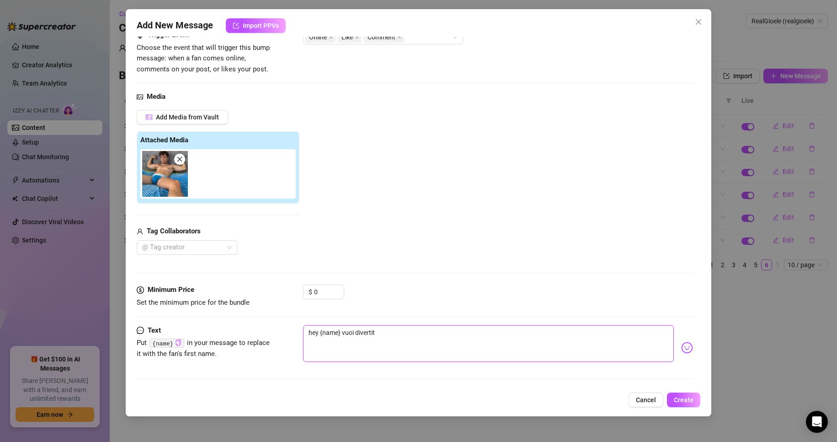
type textarea "hey {name} vuoi diverti"
type textarea "hey {name} vuoi divertir"
type textarea "hey {name} vuoi divertirt"
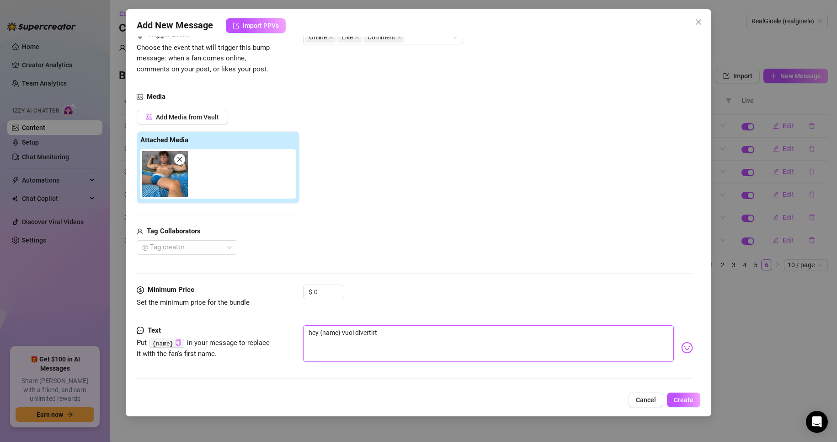
type textarea "hey {name} vuoi divertirti"
type textarea "hey {name} vuoi divertirti c"
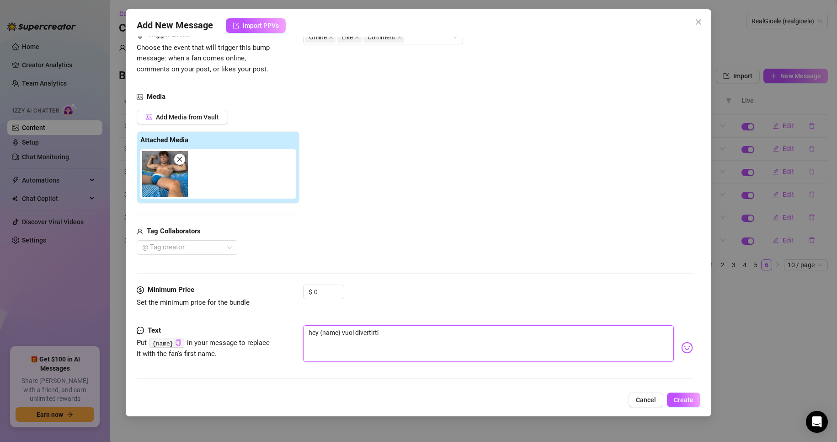
type textarea "hey {name} vuoi divertirti c"
type textarea "hey {name} vuoi divertirti co"
type textarea "hey {name} vuoi divertirti con"
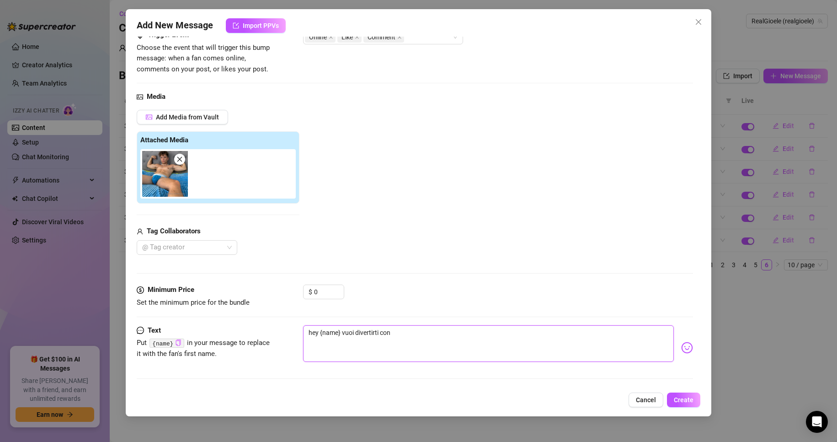
type textarea "hey {name} vuoi divertirti con"
type textarea "hey {name} vuoi divertirti con m"
type textarea "hey {name} vuoi divertirti con me"
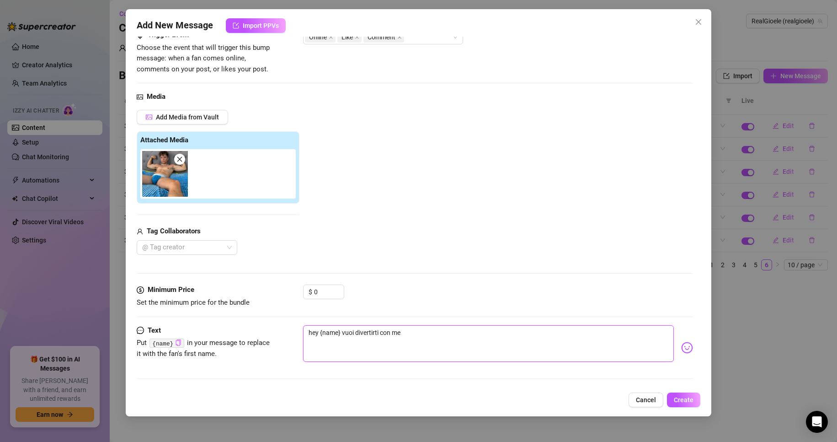
type textarea "hey {name} vuoi divertirti con me"
type textarea "hey {name} vuoi divertirti con me_"
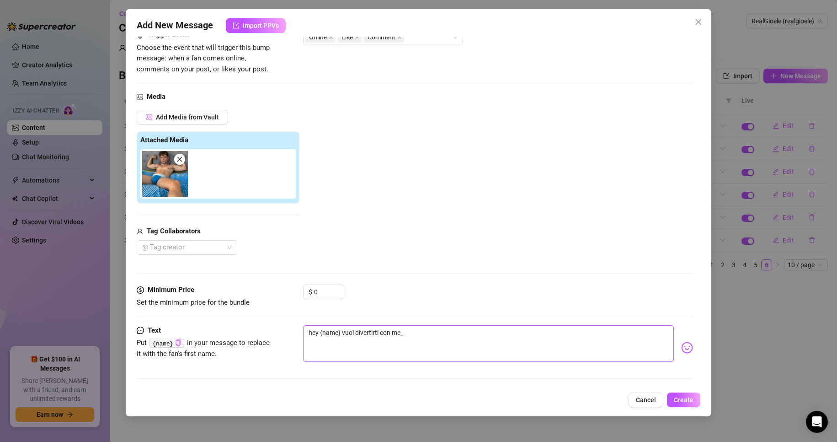
type textarea "hey {name} vuoi divertirti con me"
type textarea "hey {name} vuoi divertirti con me?"
click at [687, 400] on span "Create" at bounding box center [684, 399] width 20 height 7
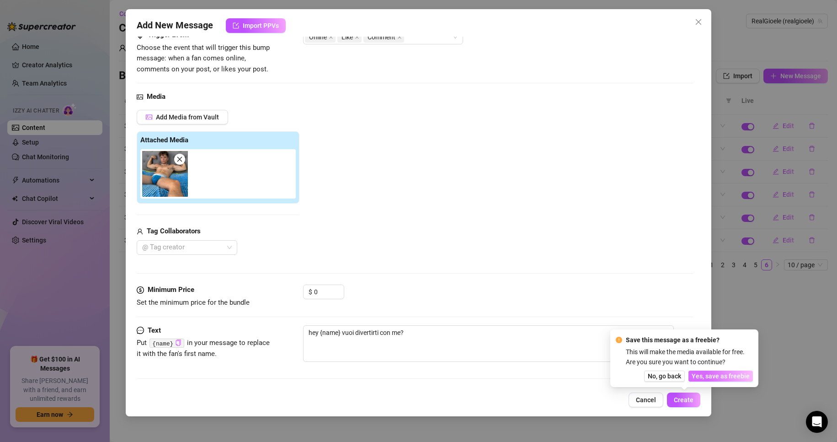
click at [700, 378] on span "Yes, save as freebie" at bounding box center [721, 375] width 58 height 7
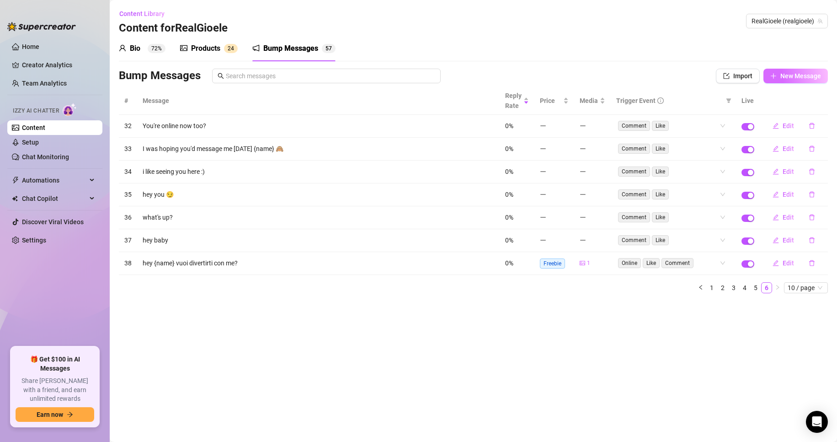
click at [799, 75] on span "New Message" at bounding box center [800, 75] width 41 height 7
type textarea "Type your message here..."
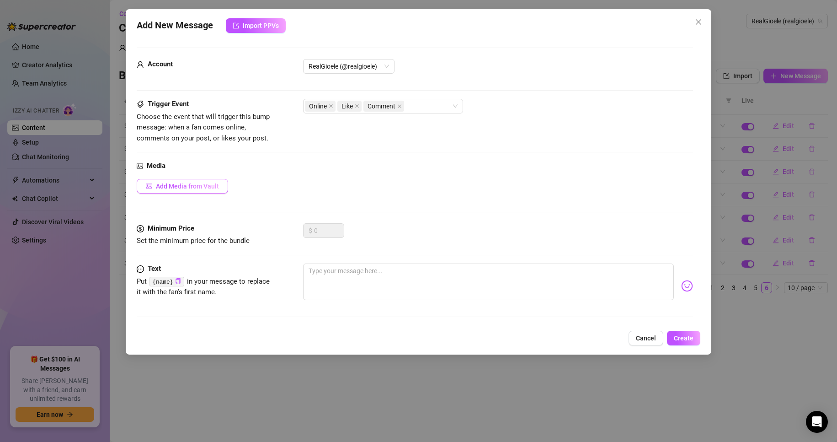
click at [188, 184] on span "Add Media from Vault" at bounding box center [187, 185] width 63 height 7
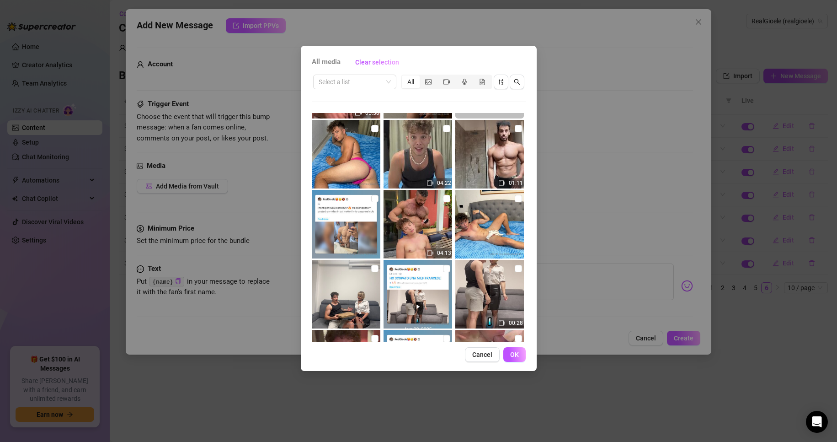
scroll to position [777, 0]
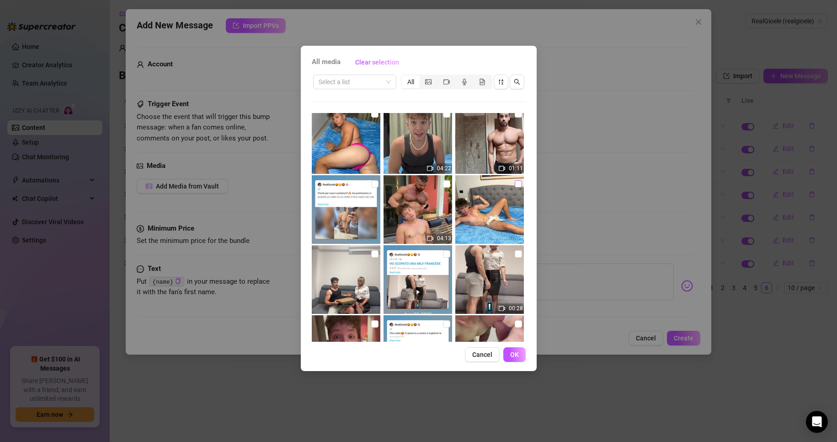
click at [515, 185] on input "checkbox" at bounding box center [518, 183] width 7 height 7
checkbox input "true"
click at [522, 355] on button "OK" at bounding box center [514, 354] width 22 height 15
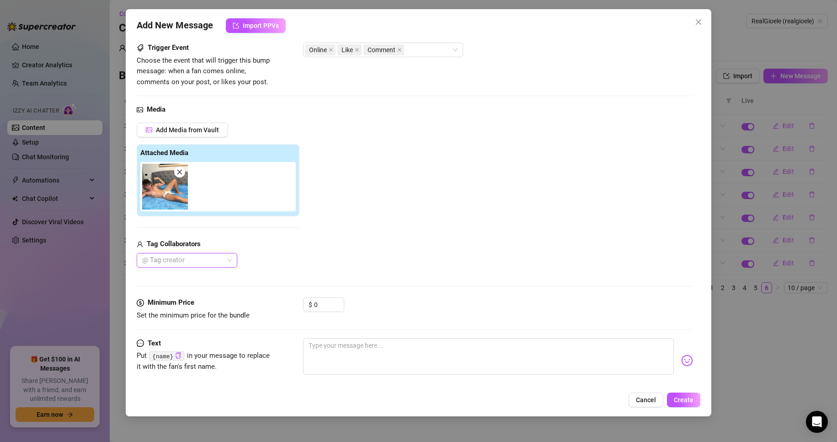
scroll to position [69, 0]
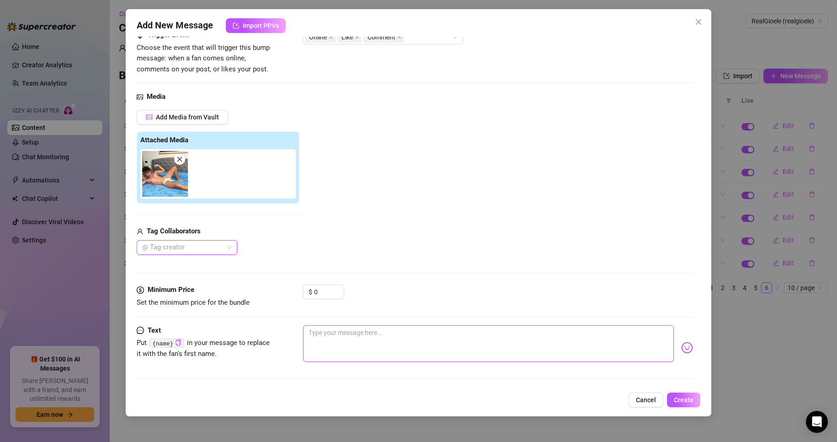
click at [324, 345] on textarea at bounding box center [488, 343] width 371 height 37
type textarea "p"
type textarea "po"
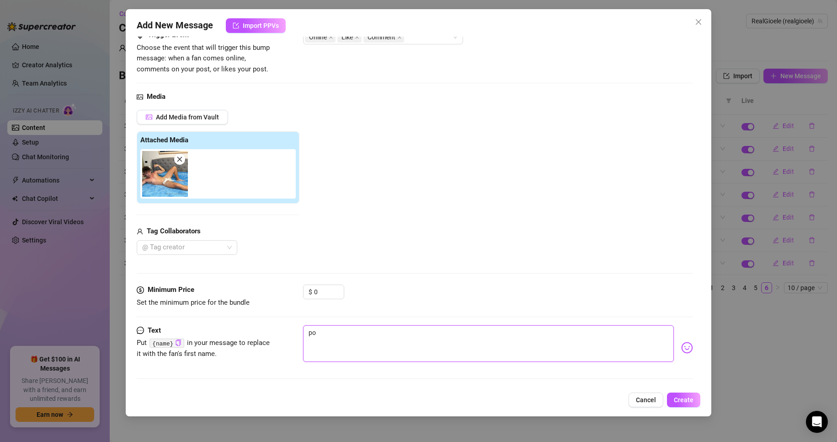
type textarea "pos"
type textarea "poss"
type textarea "posso"
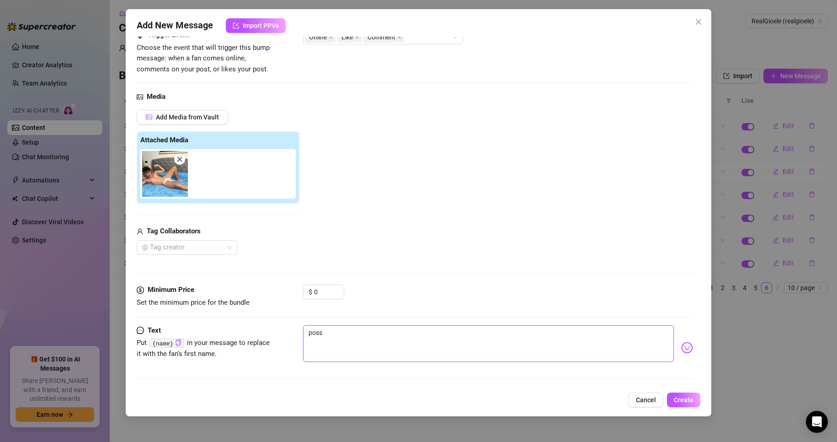
type textarea "posso"
type textarea "posso a"
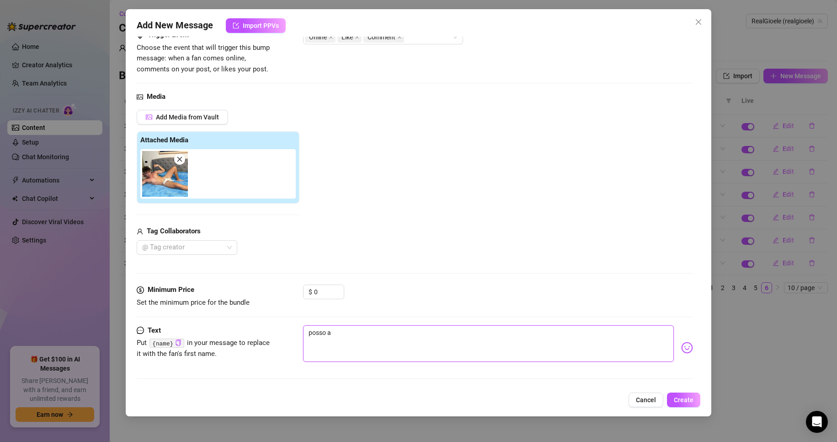
type textarea "posso ai"
type textarea "posso aiu"
type textarea "posso aiut"
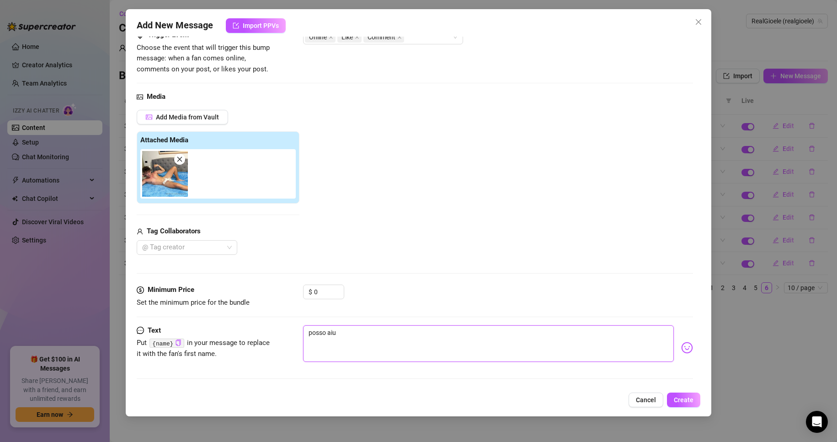
type textarea "posso aiut"
type textarea "posso aiuta"
type textarea "posso aiutar"
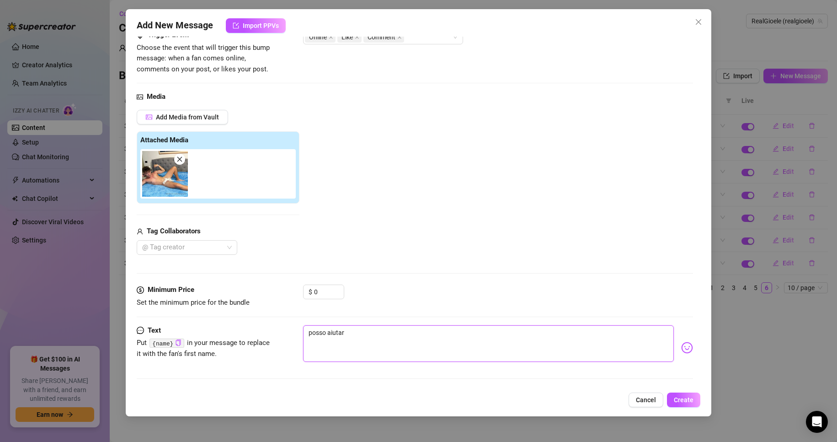
type textarea "posso aiutart"
type textarea "posso aiutarti"
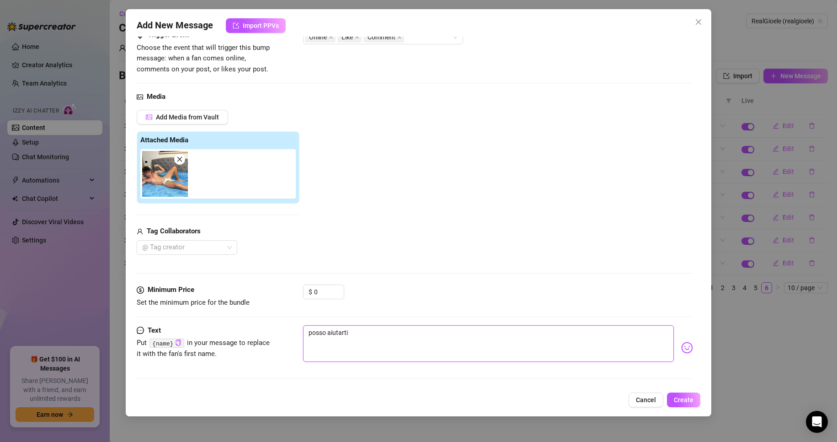
type textarea "posso aiutarti"
type textarea "posso aiutarti a"
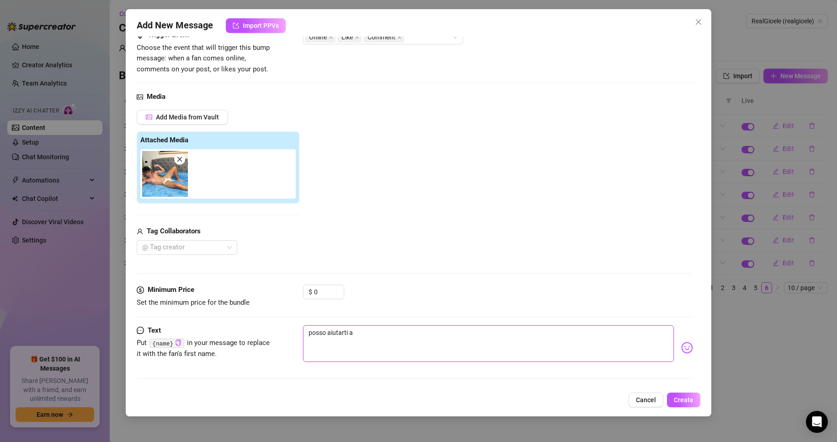
type textarea "posso aiutarti a a"
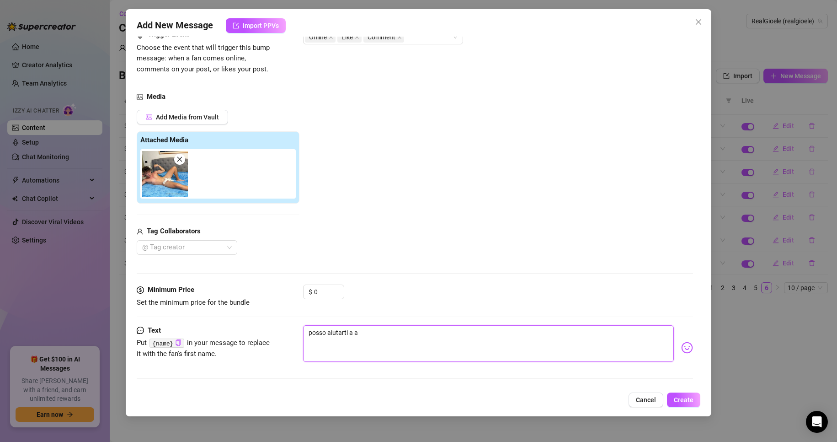
type textarea "posso aiutarti a a"
type textarea "posso aiutarti a"
type textarea "posso aiutarti a s"
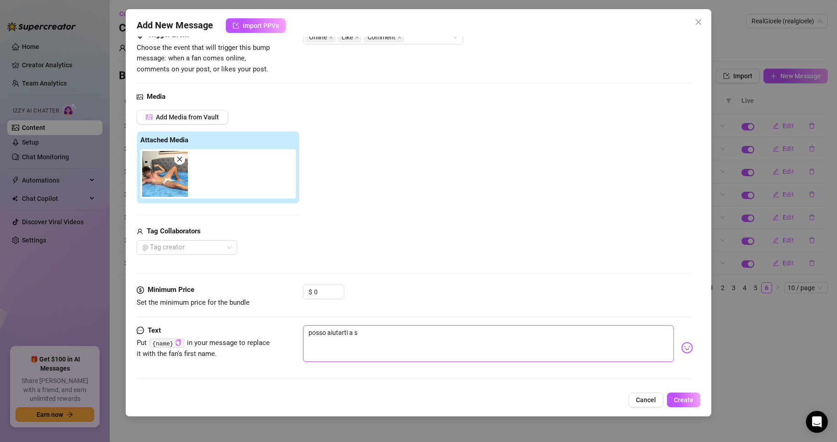
type textarea "posso aiutarti a sv"
type textarea "posso aiutarti a svu"
type textarea "posso aiutarti a svuo"
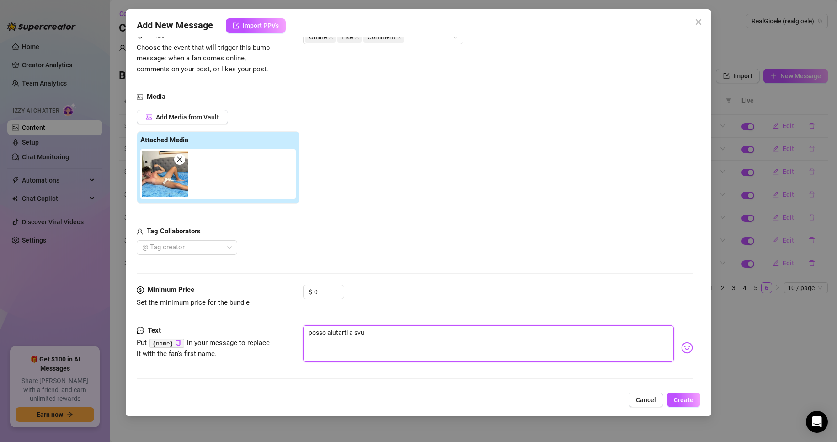
type textarea "posso aiutarti a svuo"
type textarea "posso aiutarti a svuot"
type textarea "posso aiutarti a svuota"
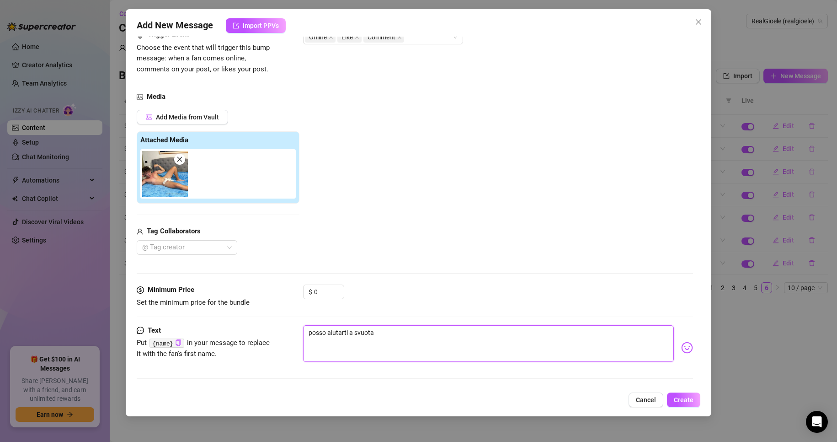
type textarea "posso aiutarti a svuotar"
type textarea "posso aiutarti a svuotare"
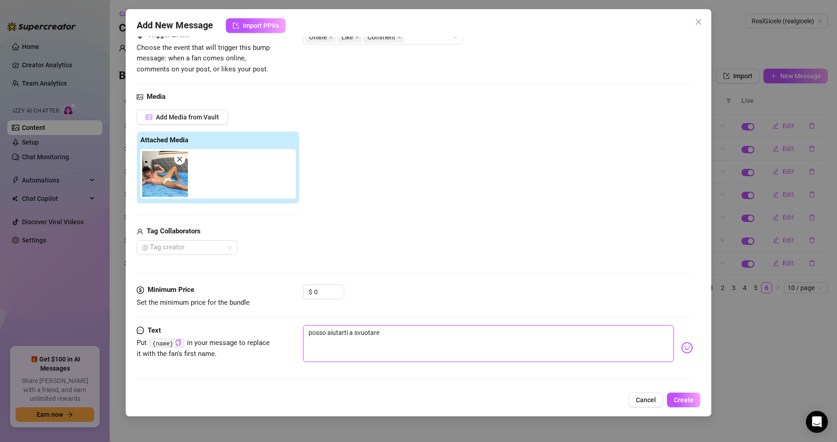
type textarea "posso aiutarti a svuotare"
type textarea "posso aiutarti a svuotare l"
type textarea "posso aiutarti a svuotare le"
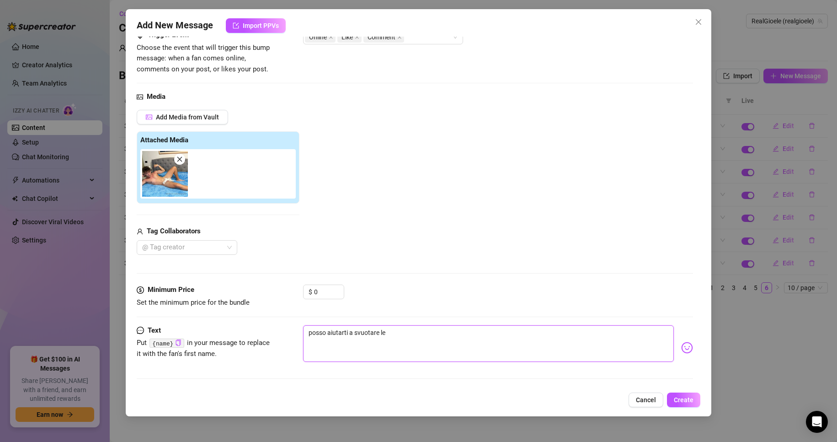
type textarea "posso aiutarti a svuotare le"
type textarea "posso aiutarti a svuotare le p"
type textarea "posso aiutarti a svuotare le pa"
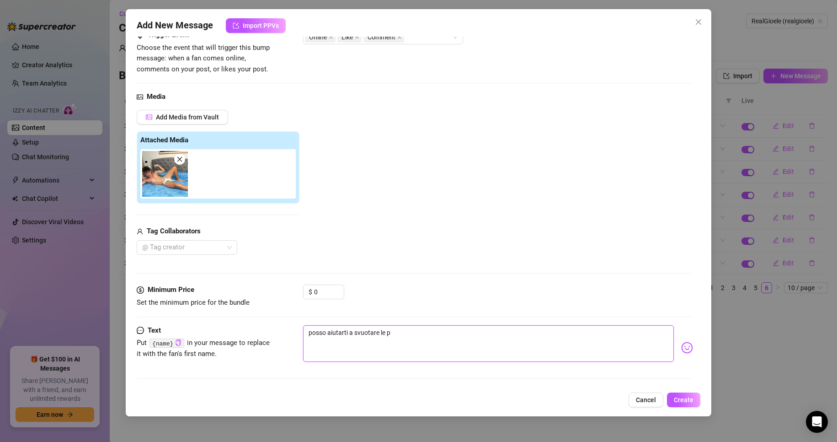
type textarea "posso aiutarti a svuotare le pa"
type textarea "posso aiutarti a svuotare le pal"
type textarea "posso aiutarti a svuotare le pall"
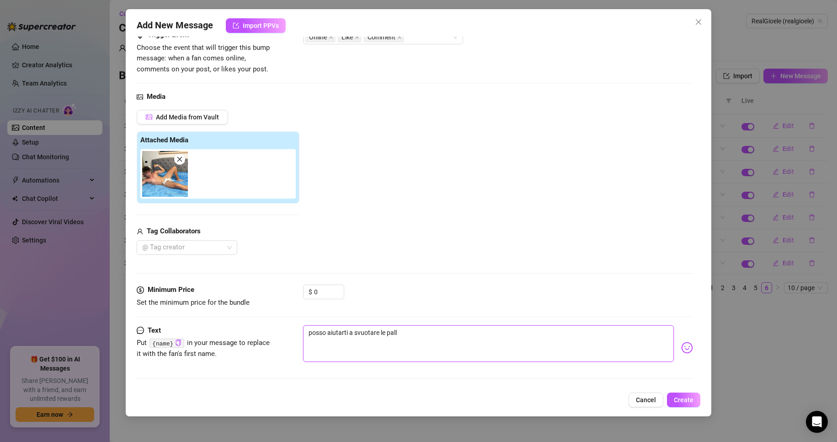
type textarea "posso aiutarti a svuotare le palle"
type textarea "posso aiutarti a svuotare le palle?"
click at [684, 398] on span "Create" at bounding box center [684, 399] width 20 height 7
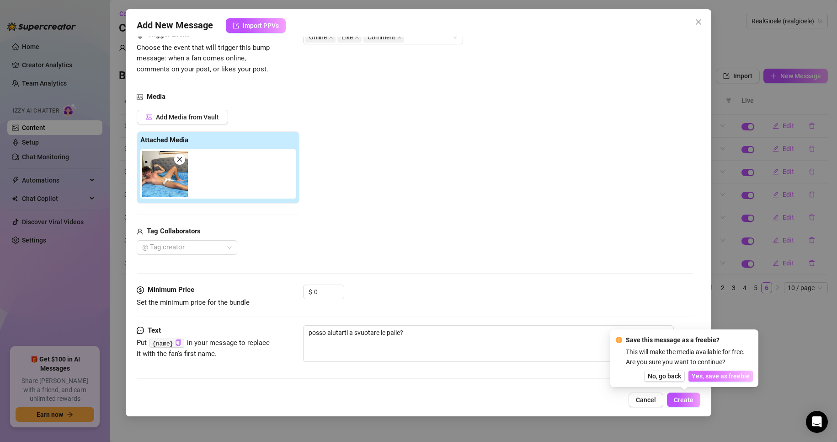
click at [729, 377] on span "Yes, save as freebie" at bounding box center [721, 375] width 58 height 7
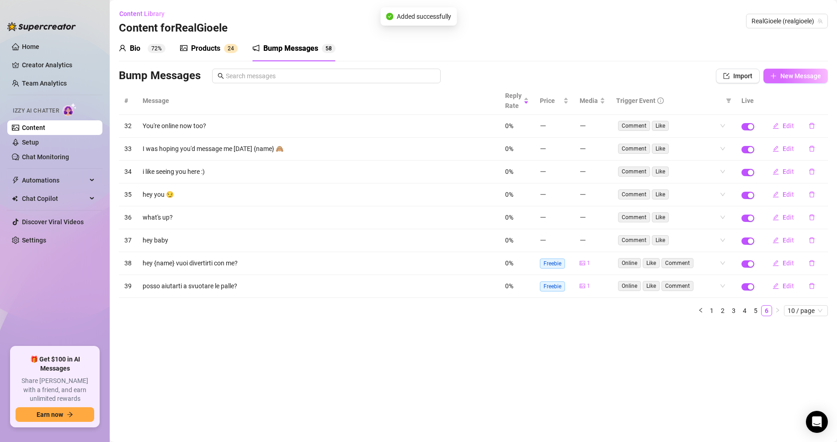
click at [798, 78] on span "New Message" at bounding box center [800, 75] width 41 height 7
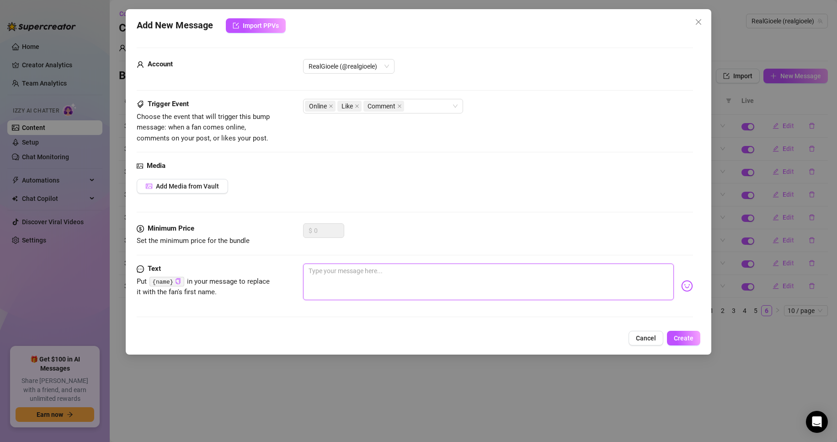
click at [323, 281] on textarea at bounding box center [488, 281] width 371 height 37
type textarea "s"
type textarea "se"
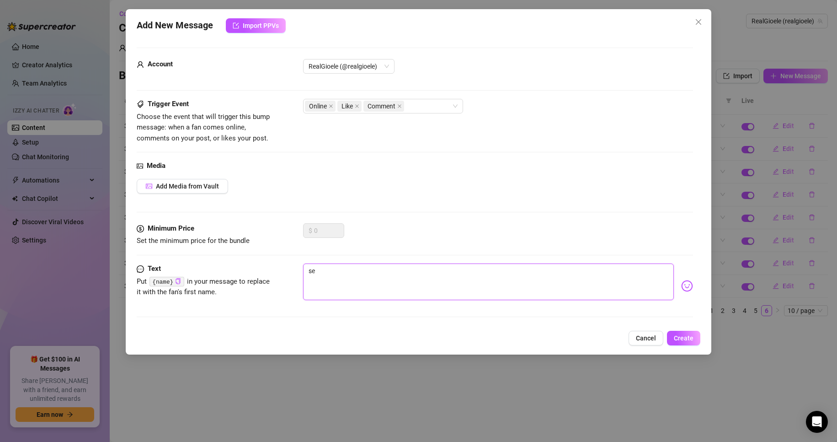
type textarea "sei"
type textarea "sei d"
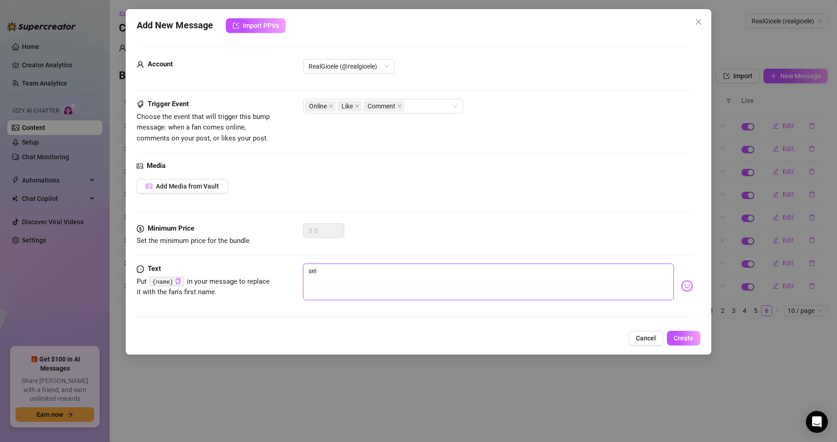
type textarea "sei d"
type textarea "sei du"
type textarea "sei dur"
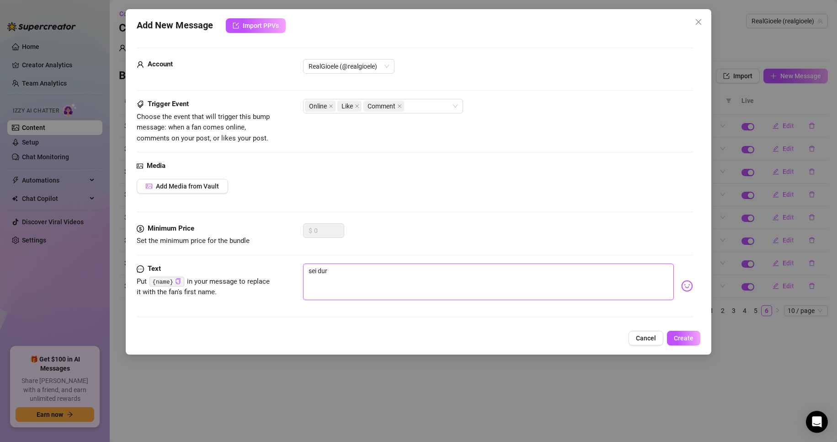
type textarea "sei duro"
type textarea "sei duro q"
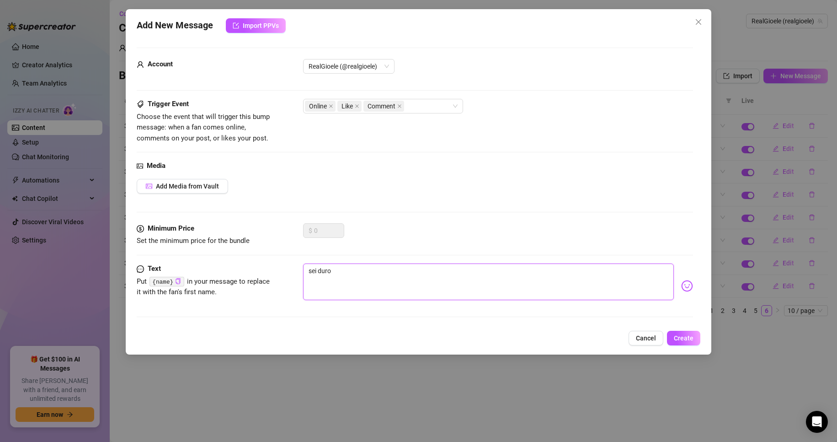
type textarea "sei duro q"
type textarea "sei duro qu"
type textarea "sei duro que"
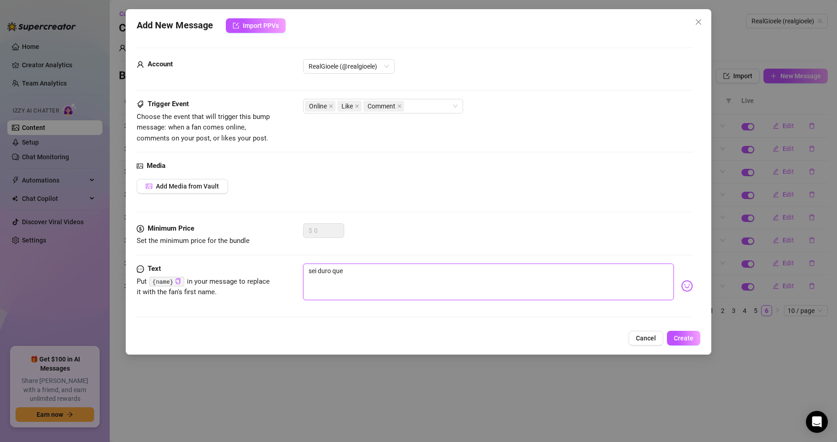
type textarea "sei duro ques"
type textarea "sei duro quest"
type textarea "sei duro questa"
type textarea "sei duro questas"
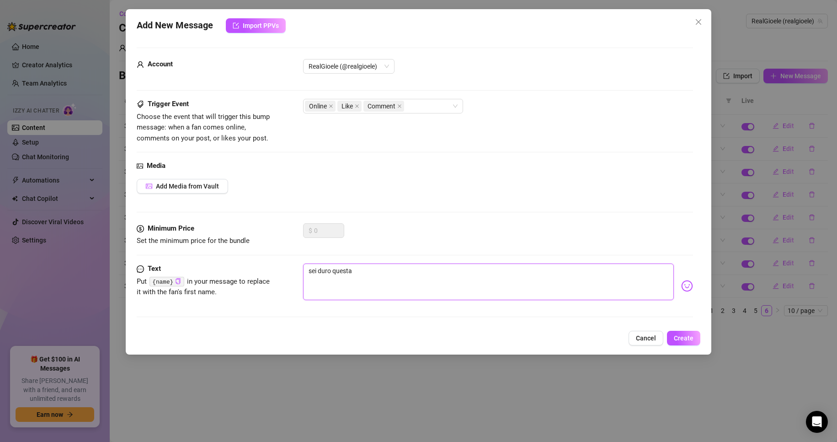
type textarea "sei duro questas"
type textarea "sei duro questa"
type textarea "sei duro quest"
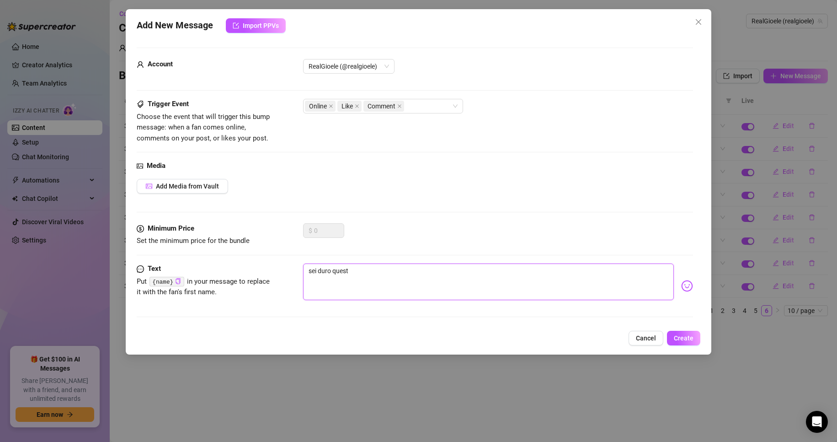
type textarea "sei duro ques"
type textarea "sei duro que"
type textarea "sei duro qu"
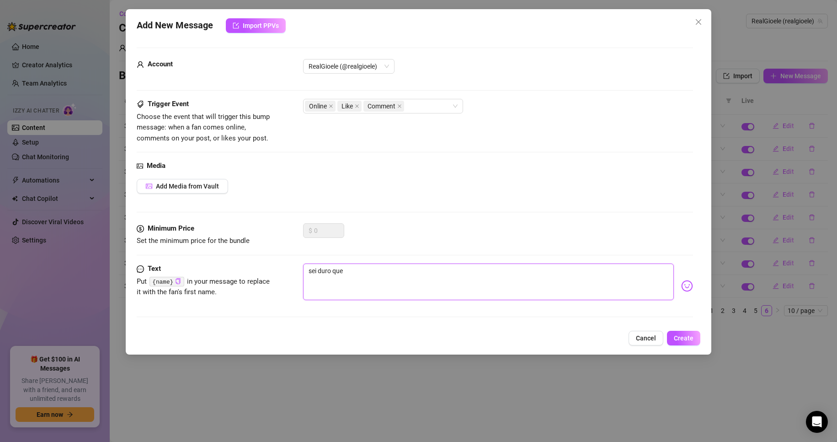
type textarea "sei duro qu"
type textarea "sei duro q"
type textarea "sei duro"
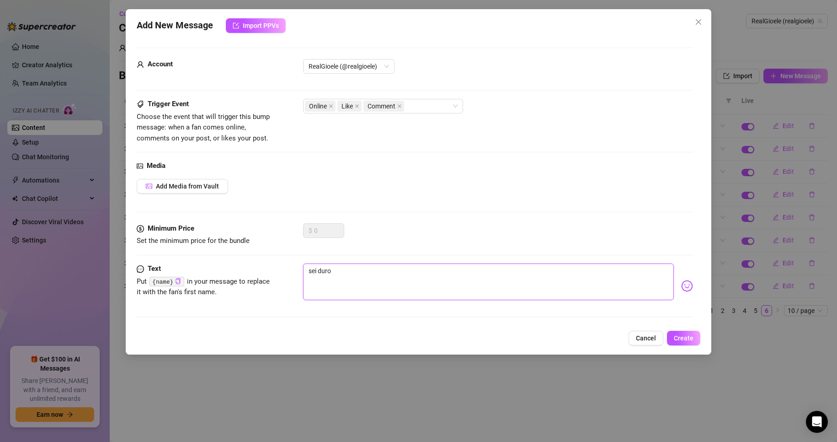
type textarea "sei duro o"
click at [673, 331] on button "Create" at bounding box center [683, 337] width 33 height 15
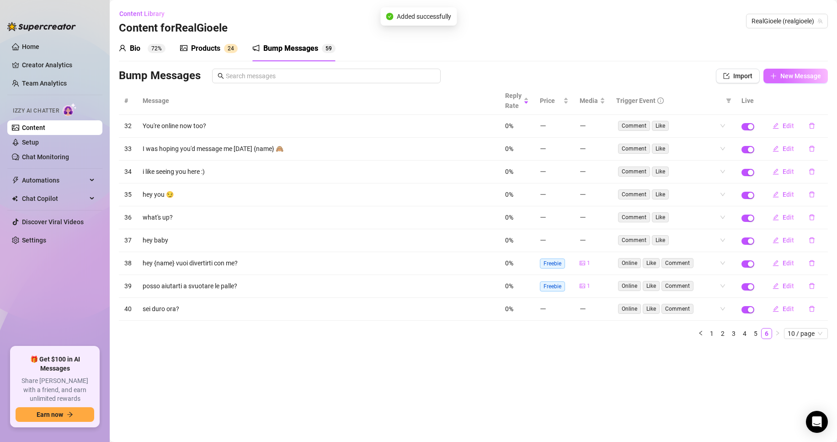
click at [776, 77] on icon "plus" at bounding box center [773, 76] width 6 height 6
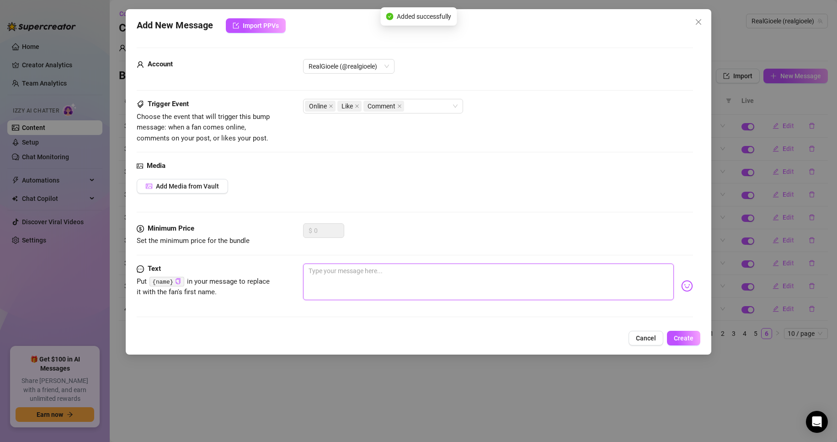
click at [358, 284] on textarea at bounding box center [488, 281] width 371 height 37
click at [681, 288] on img at bounding box center [687, 286] width 12 height 12
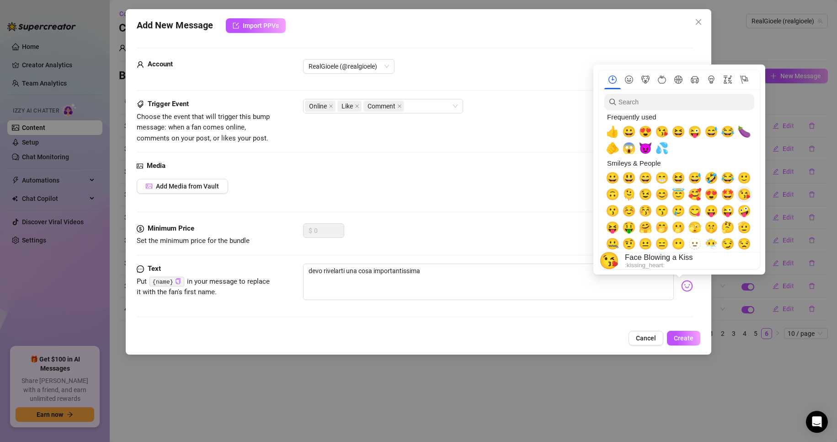
click at [743, 195] on span "😘" at bounding box center [744, 194] width 14 height 13
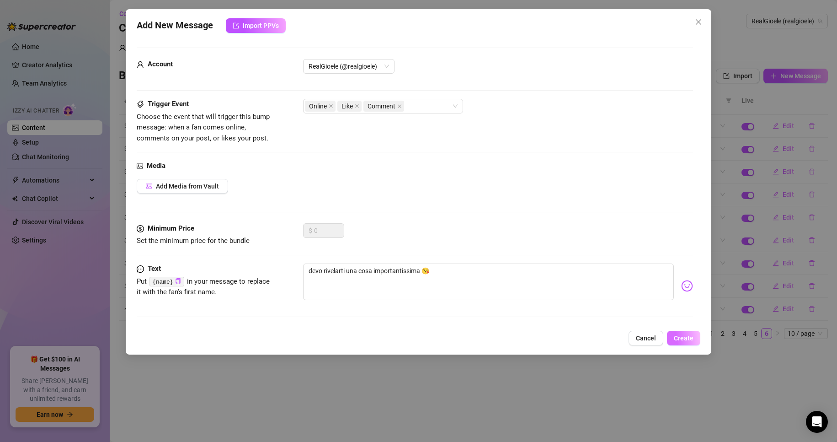
click at [689, 336] on span "Create" at bounding box center [684, 337] width 20 height 7
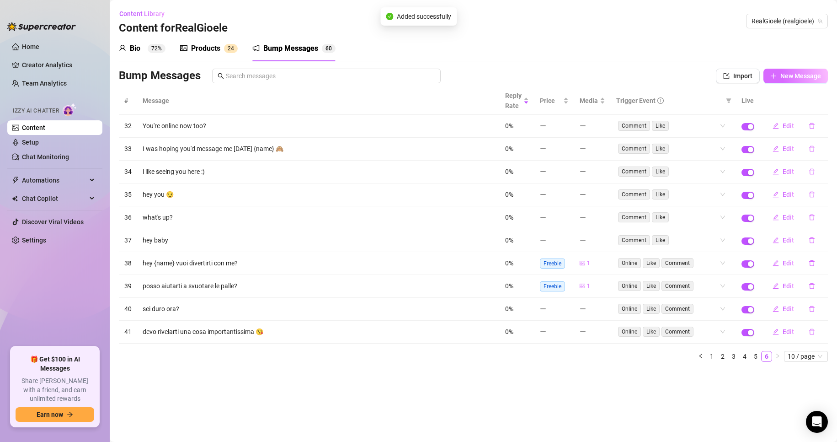
click at [784, 79] on span "New Message" at bounding box center [800, 75] width 41 height 7
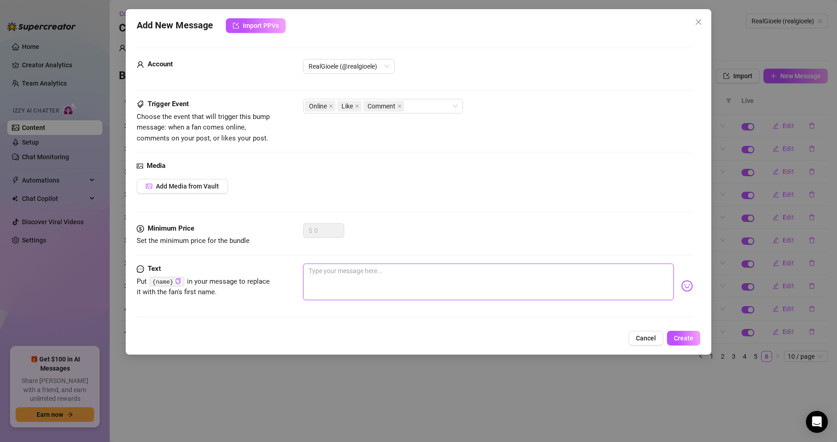
click at [383, 279] on textarea at bounding box center [488, 281] width 371 height 37
click at [681, 288] on img at bounding box center [687, 286] width 12 height 12
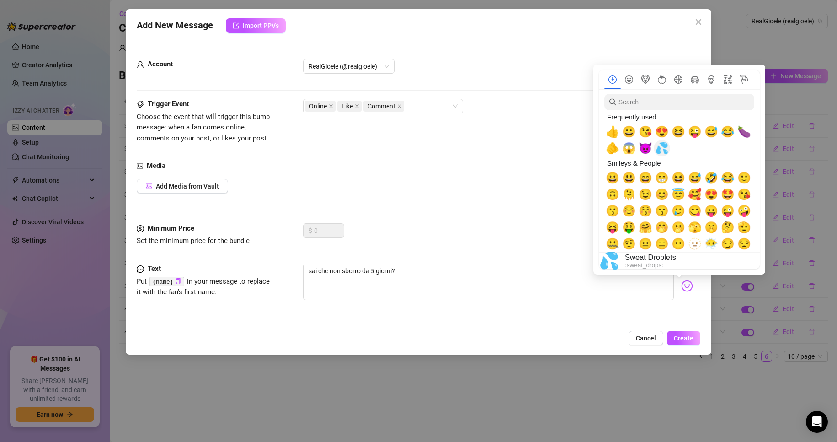
click at [659, 147] on span "💦" at bounding box center [662, 148] width 14 height 13
click at [634, 149] on span "😱" at bounding box center [629, 148] width 14 height 13
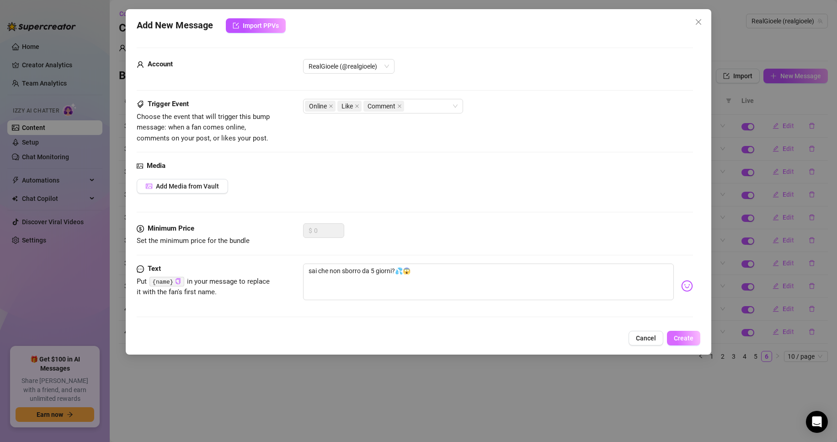
click at [694, 340] on button "Create" at bounding box center [683, 337] width 33 height 15
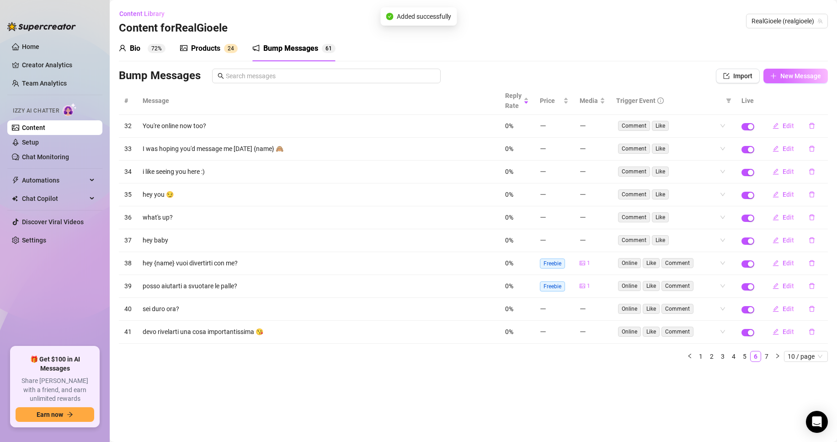
click at [792, 79] on span "New Message" at bounding box center [800, 75] width 41 height 7
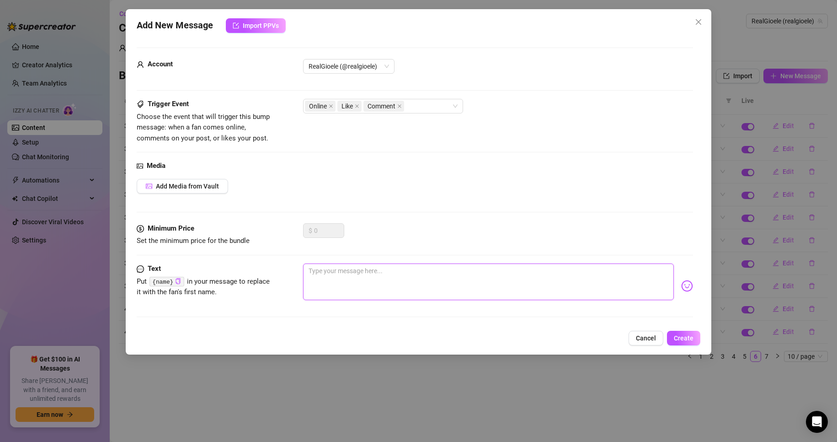
click at [374, 278] on textarea at bounding box center [488, 281] width 371 height 37
drag, startPoint x: 177, startPoint y: 279, endPoint x: 182, endPoint y: 278, distance: 4.7
click at [178, 280] on icon "copy" at bounding box center [178, 281] width 6 height 6
click at [322, 282] on textarea at bounding box center [488, 281] width 371 height 37
paste textarea "{name}"
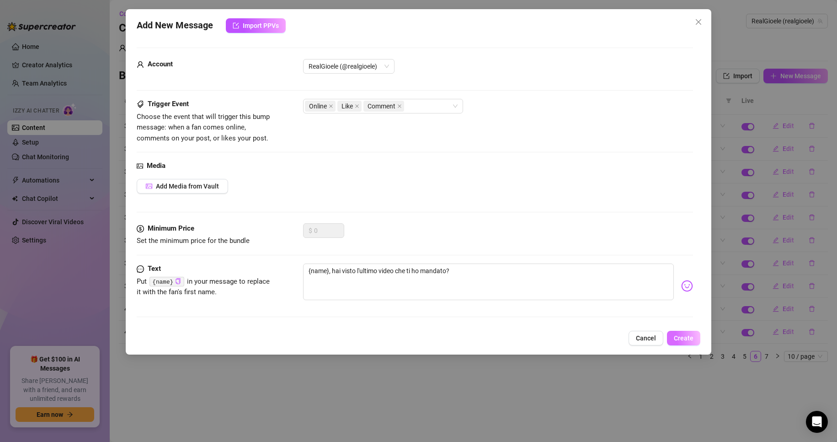
click at [692, 337] on span "Create" at bounding box center [684, 337] width 20 height 7
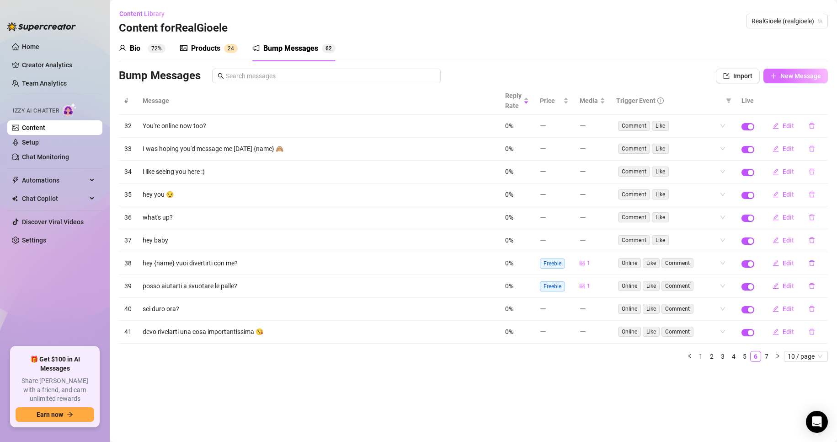
click at [784, 71] on button "New Message" at bounding box center [795, 76] width 64 height 15
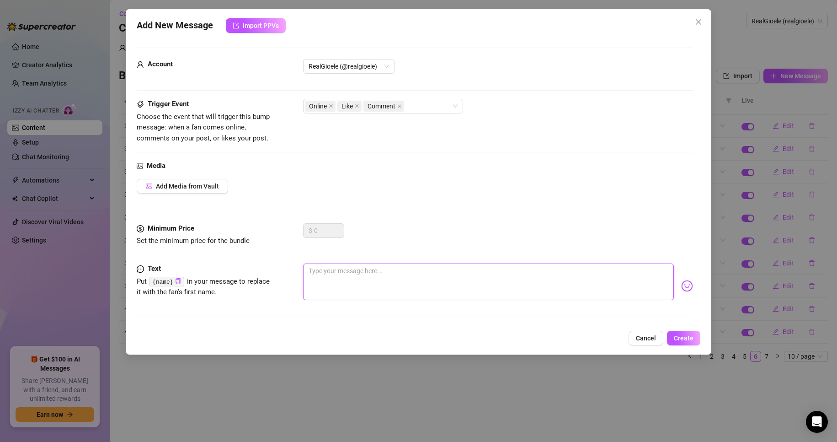
click at [398, 269] on textarea at bounding box center [488, 281] width 371 height 37
click at [433, 271] on textarea "qual è stata la sborrata migliore che ti ho fatt mai fare?" at bounding box center [488, 281] width 371 height 37
click at [436, 271] on textarea "qual è stata la sborrata migliore che ti ho fatt mai fare?" at bounding box center [488, 281] width 371 height 37
click at [483, 270] on textarea "qual è stata la sborrata migliore che ti ho fatto mai fare?" at bounding box center [488, 281] width 371 height 37
click at [672, 288] on div "qual è stata la sborrata migliore che ti ho fatto mai fare?" at bounding box center [498, 285] width 390 height 45
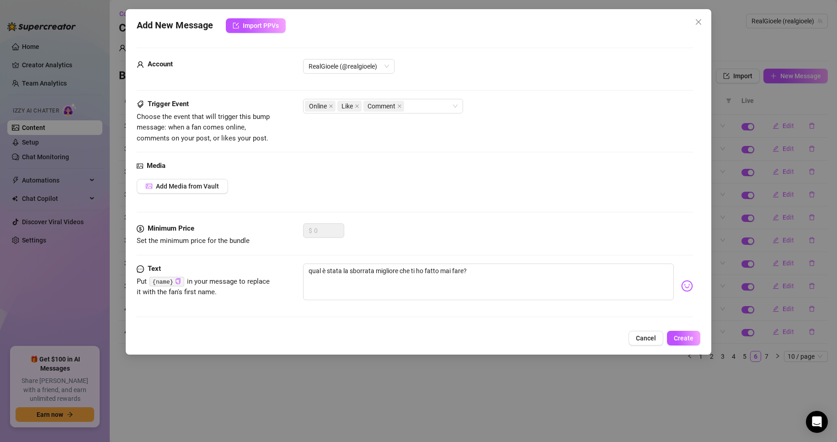
click at [681, 286] on img at bounding box center [687, 286] width 12 height 12
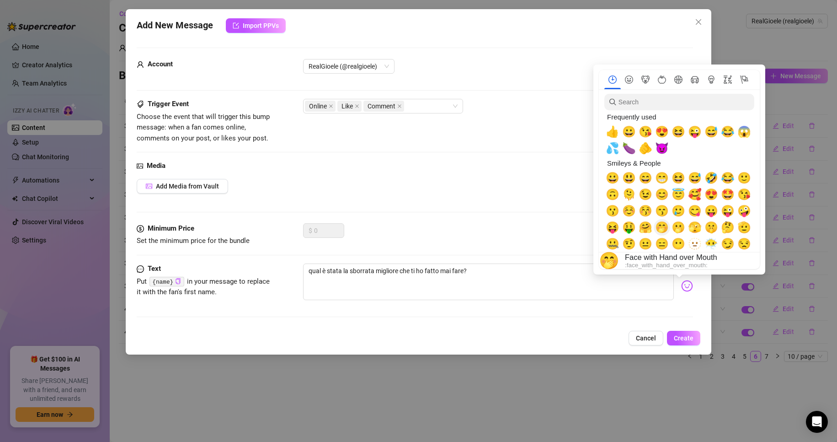
click at [659, 229] on span "🤭" at bounding box center [662, 227] width 14 height 13
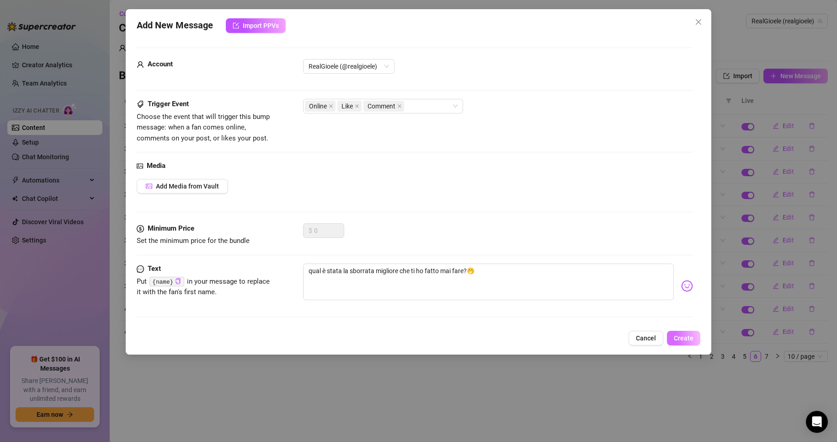
click at [682, 331] on button "Create" at bounding box center [683, 337] width 33 height 15
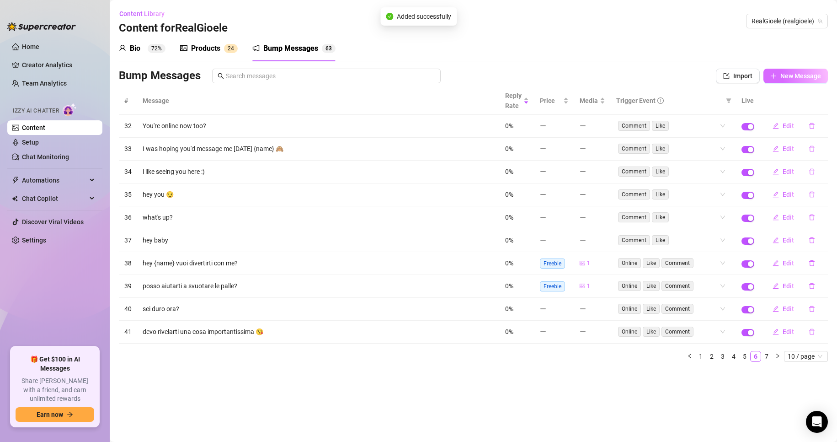
click at [784, 77] on span "New Message" at bounding box center [800, 75] width 41 height 7
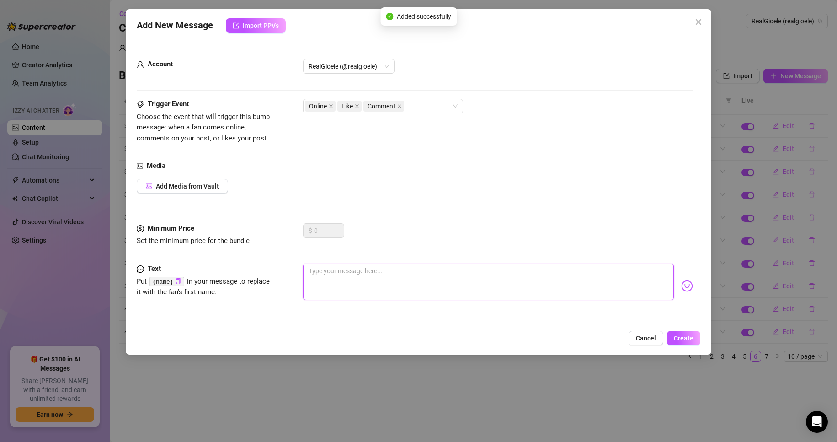
click at [400, 282] on textarea at bounding box center [488, 281] width 371 height 37
click at [310, 271] on textarea "una bella sega insieme ?" at bounding box center [488, 281] width 371 height 37
paste textarea "{name}"
click at [682, 341] on span "Create" at bounding box center [684, 337] width 20 height 7
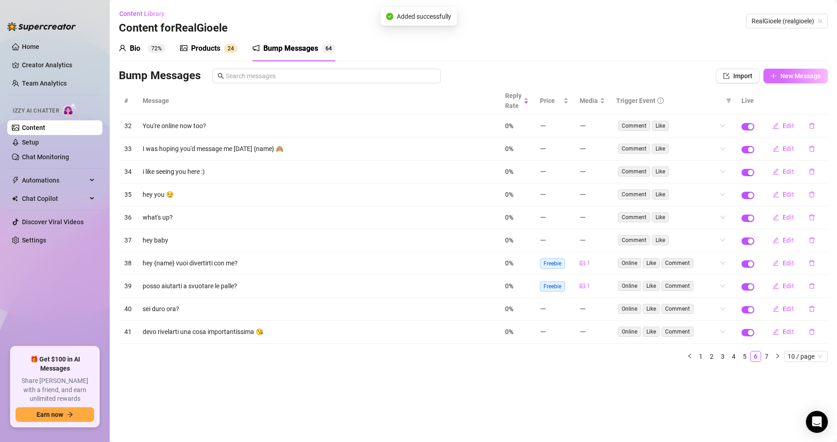
click at [783, 76] on span "New Message" at bounding box center [800, 75] width 41 height 7
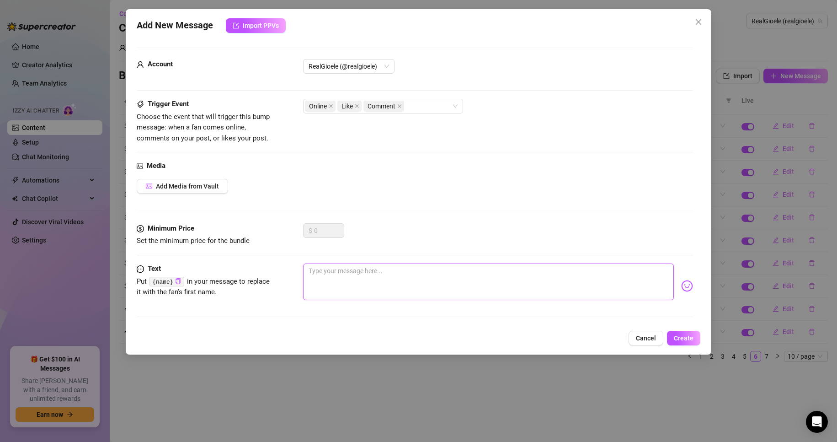
click at [346, 288] on textarea at bounding box center [488, 281] width 371 height 37
paste textarea "{name}"
click at [400, 274] on textarea "{name} adoro succhiare [PERSON_NAME] e etu?" at bounding box center [488, 281] width 371 height 37
click at [592, 287] on textarea "{name} adoro succhiare cazzi e tu?" at bounding box center [488, 281] width 371 height 37
click at [681, 285] on img at bounding box center [687, 286] width 12 height 12
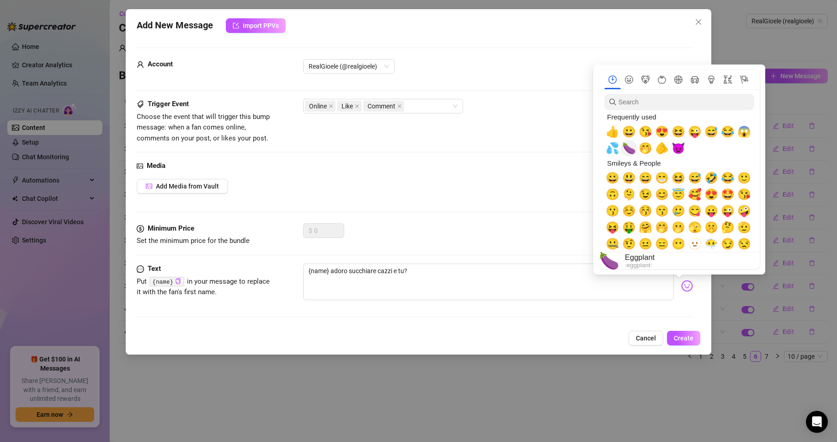
click at [624, 146] on span "🍆" at bounding box center [629, 148] width 14 height 13
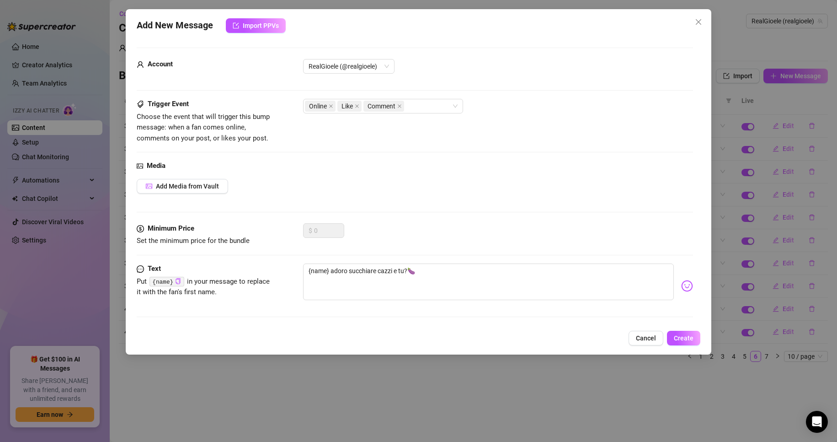
click at [687, 347] on div "Add New Message Import PPVs Account RealGioele (@realgioele) Trigger Event Choo…" at bounding box center [419, 181] width 586 height 345
click at [685, 341] on span "Create" at bounding box center [684, 337] width 20 height 7
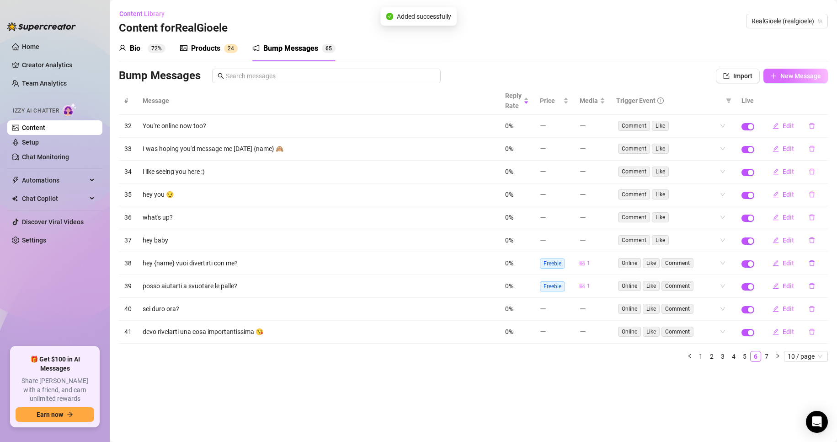
click at [784, 82] on button "New Message" at bounding box center [795, 76] width 64 height 15
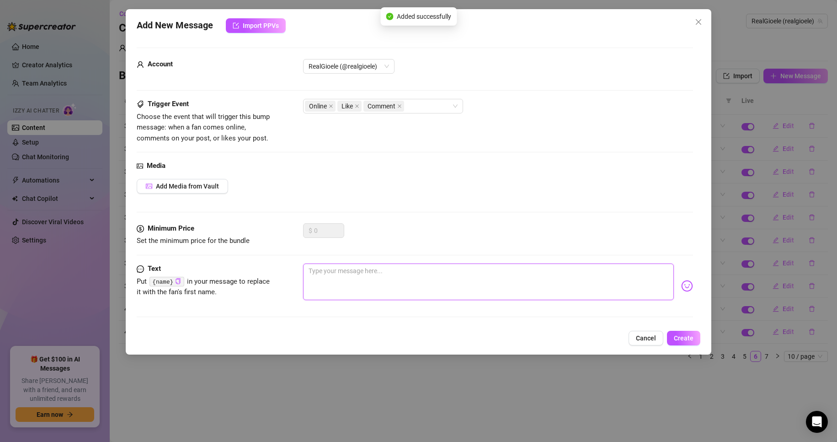
click at [396, 271] on textarea at bounding box center [488, 281] width 371 height 37
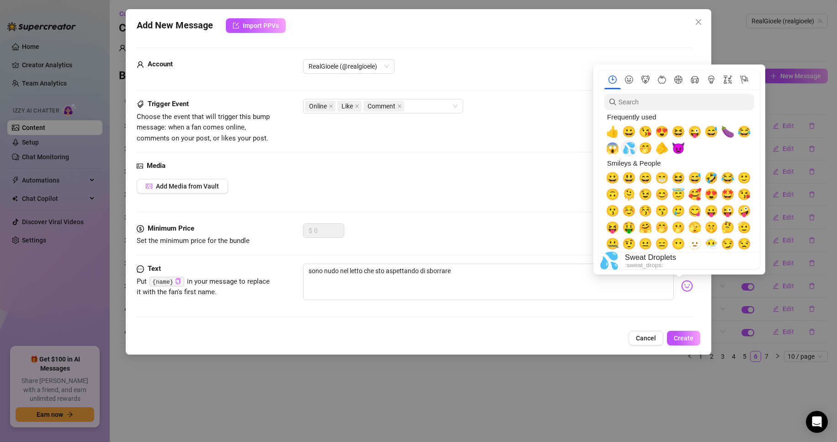
click at [627, 151] on span "💦" at bounding box center [629, 148] width 14 height 13
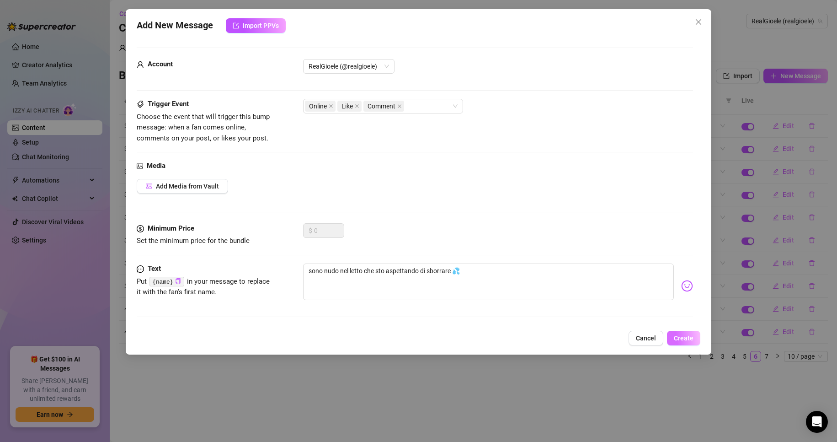
click at [676, 336] on span "Create" at bounding box center [684, 337] width 20 height 7
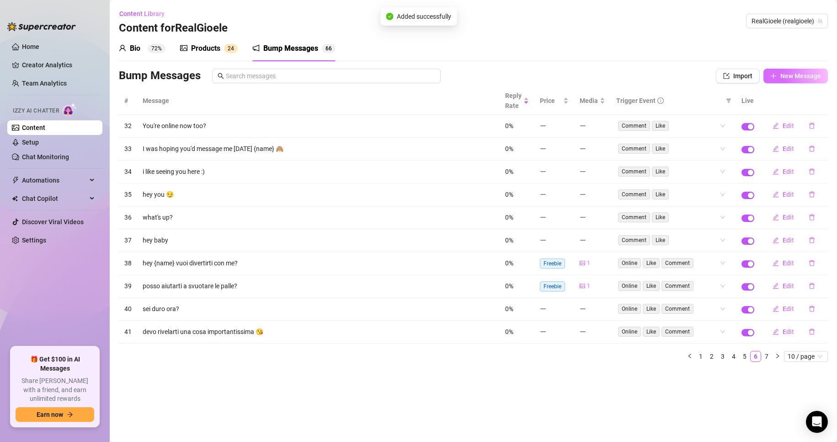
click at [817, 75] on span "New Message" at bounding box center [800, 75] width 41 height 7
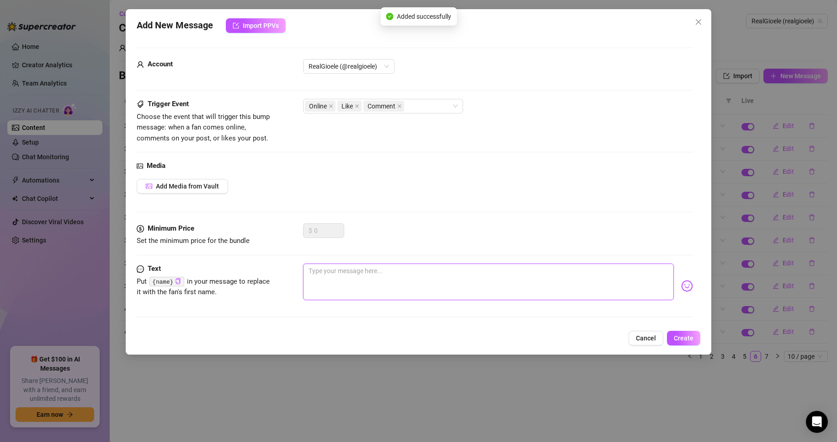
drag, startPoint x: 327, startPoint y: 285, endPoint x: 334, endPoint y: 283, distance: 7.7
click at [329, 284] on textarea at bounding box center [488, 281] width 371 height 37
paste textarea "{name}"
click at [681, 281] on img at bounding box center [687, 286] width 12 height 12
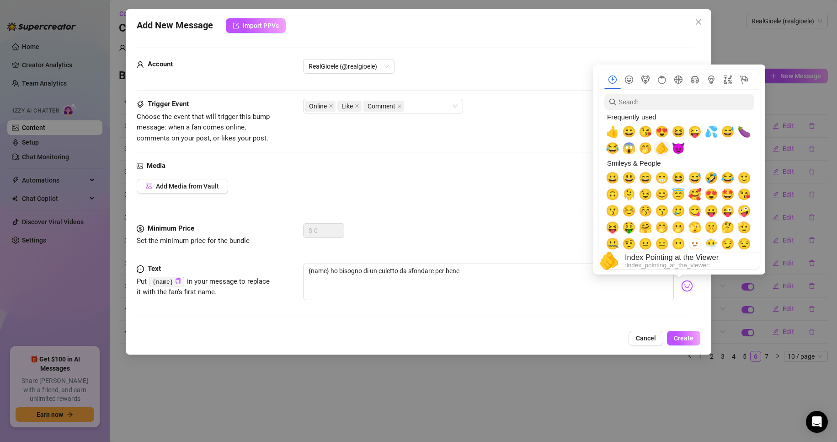
click at [666, 147] on span "🫵" at bounding box center [662, 148] width 14 height 13
click at [677, 147] on span "😈" at bounding box center [679, 148] width 14 height 13
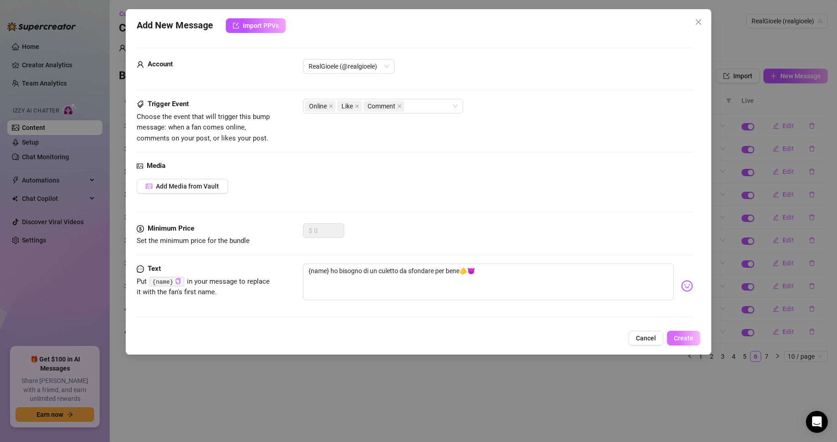
click at [695, 340] on button "Create" at bounding box center [683, 337] width 33 height 15
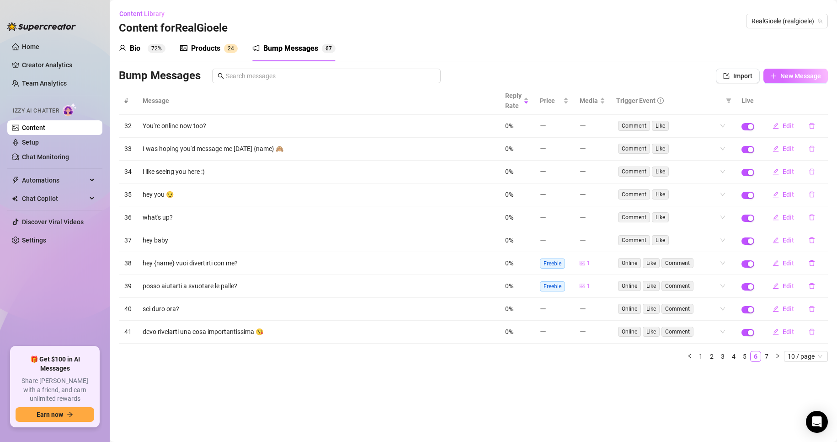
click at [772, 71] on button "New Message" at bounding box center [795, 76] width 64 height 15
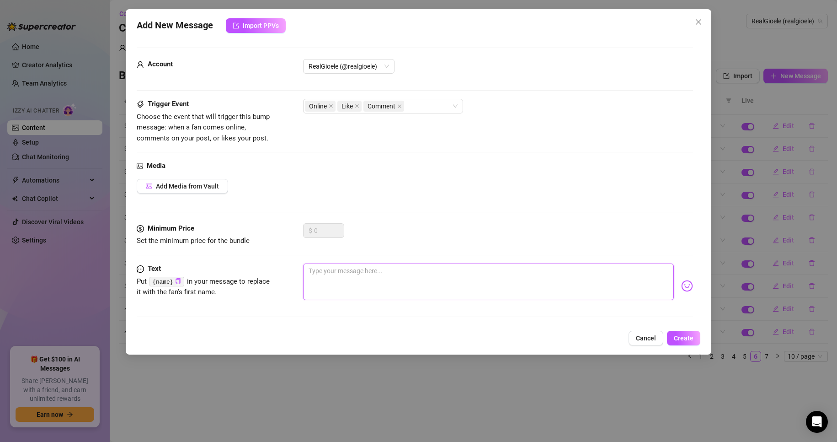
click at [356, 269] on textarea at bounding box center [488, 281] width 371 height 37
paste textarea "{name}"
click at [682, 283] on img at bounding box center [687, 286] width 12 height 12
click at [681, 294] on div "vuoi vedere i miei piedi in azione {name}?" at bounding box center [498, 285] width 390 height 45
click at [681, 283] on img at bounding box center [687, 286] width 12 height 12
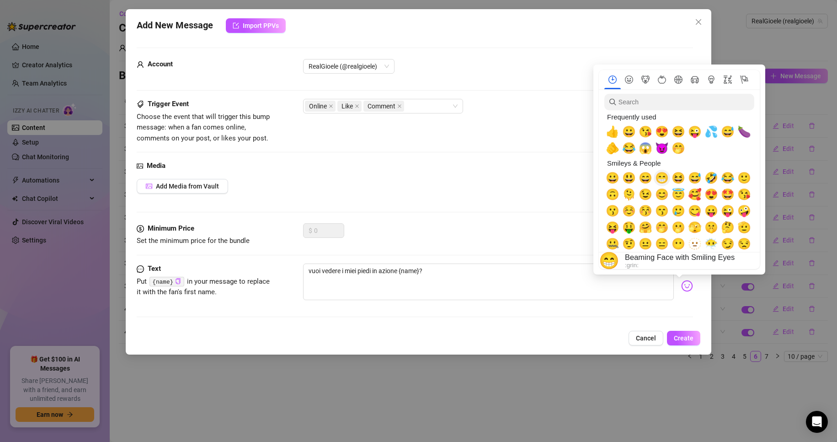
click at [666, 175] on span "😁" at bounding box center [662, 177] width 14 height 13
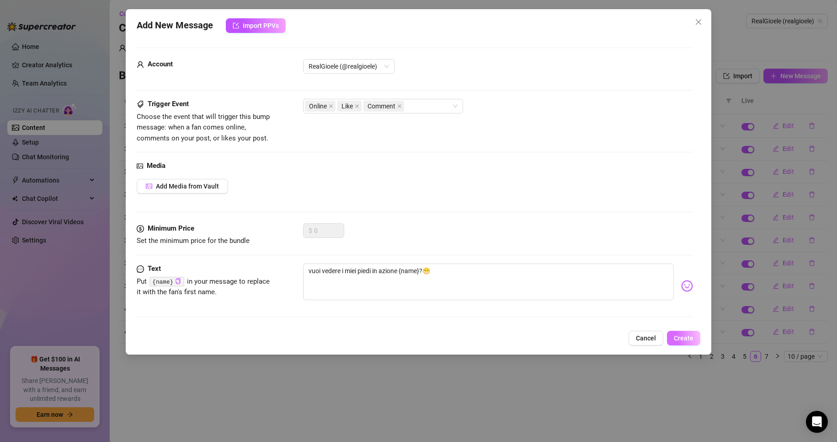
click at [680, 335] on span "Create" at bounding box center [684, 337] width 20 height 7
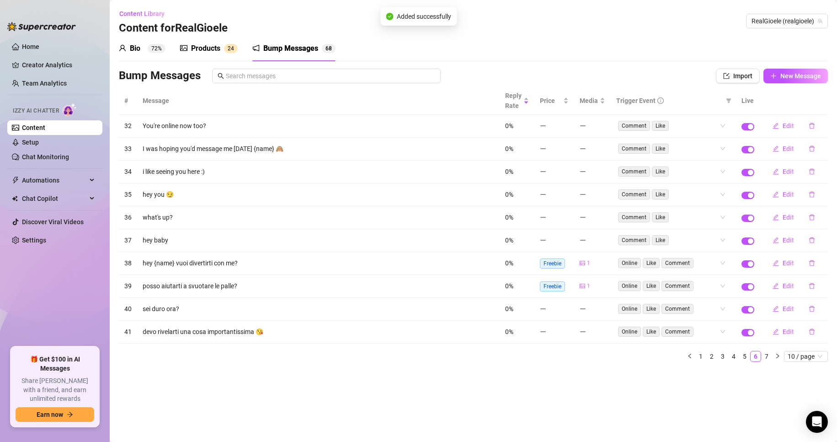
click at [160, 45] on sup "72%" at bounding box center [157, 48] width 18 height 9
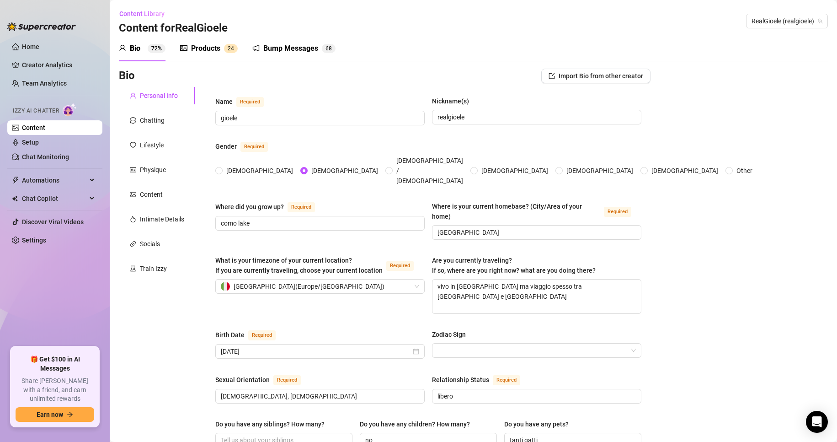
click at [37, 124] on link "Content" at bounding box center [33, 127] width 23 height 7
